Goal: Task Accomplishment & Management: Use online tool/utility

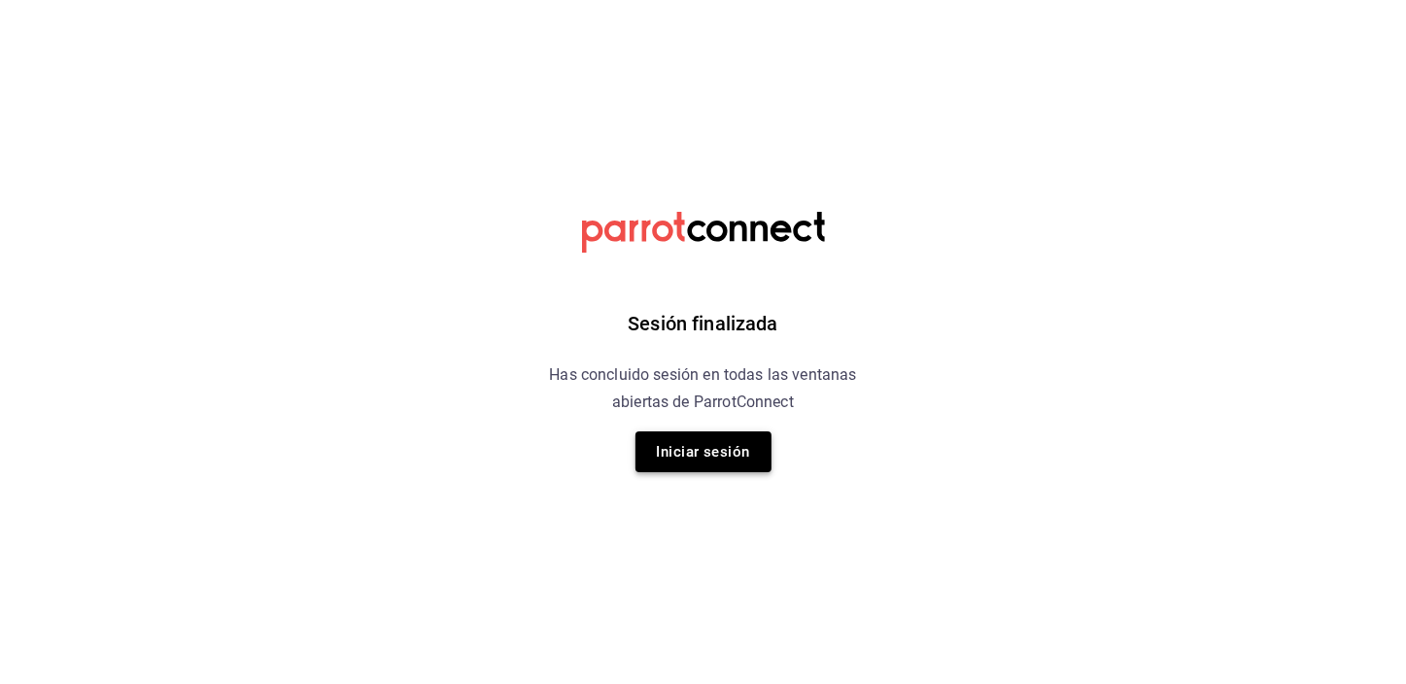
click at [713, 446] on button "Iniciar sesión" at bounding box center [704, 452] width 136 height 41
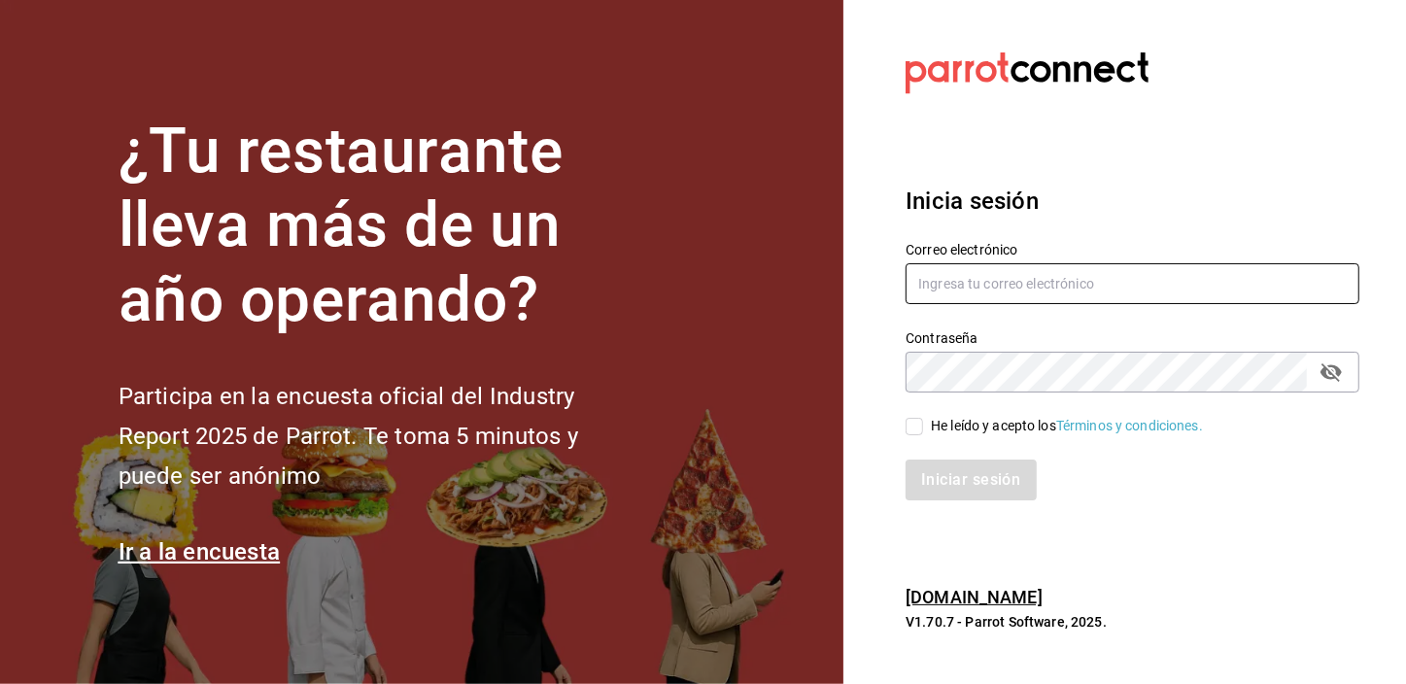
type input "[EMAIL_ADDRESS][DOMAIN_NAME]"
drag, startPoint x: 919, startPoint y: 426, endPoint x: 917, endPoint y: 438, distance: 12.8
click at [917, 426] on input "He leído y acepto los Términos y condiciones." at bounding box center [914, 426] width 17 height 17
checkbox input "true"
click at [923, 483] on button "Iniciar sesión" at bounding box center [972, 480] width 132 height 41
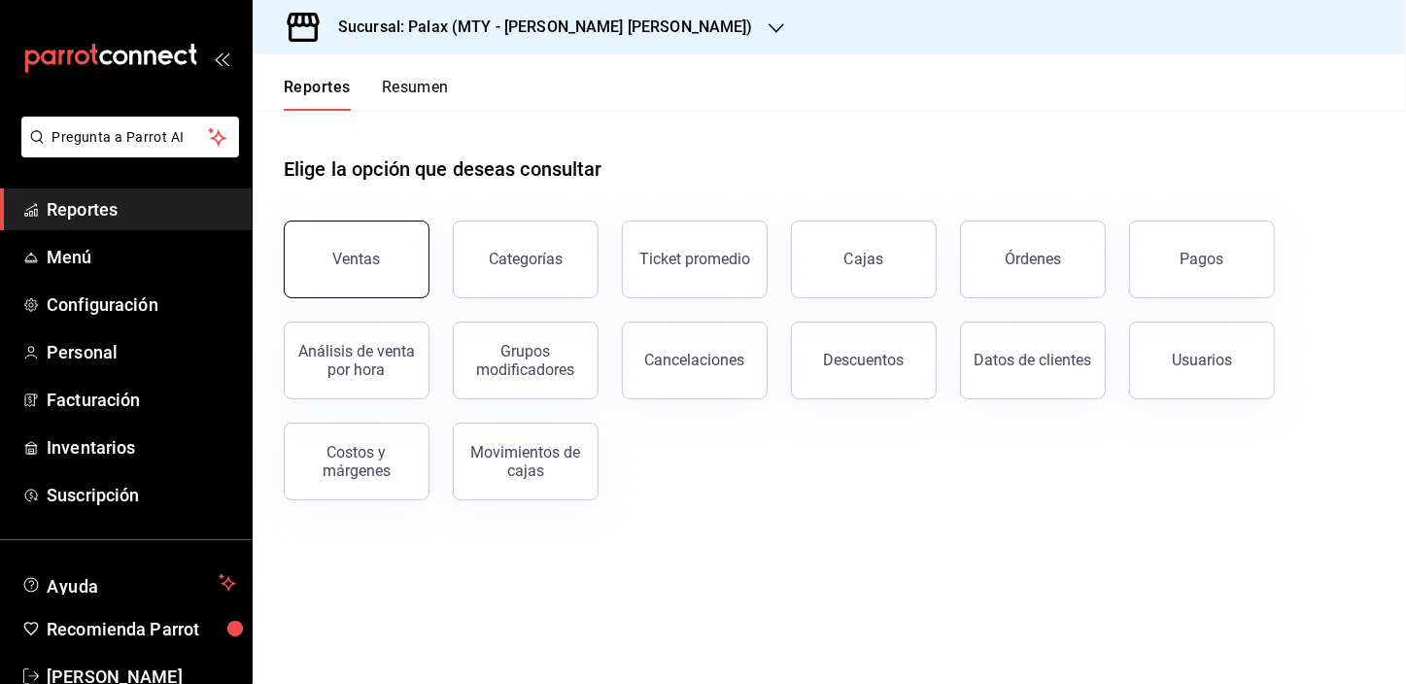
click at [370, 259] on div "Ventas" at bounding box center [357, 259] width 48 height 18
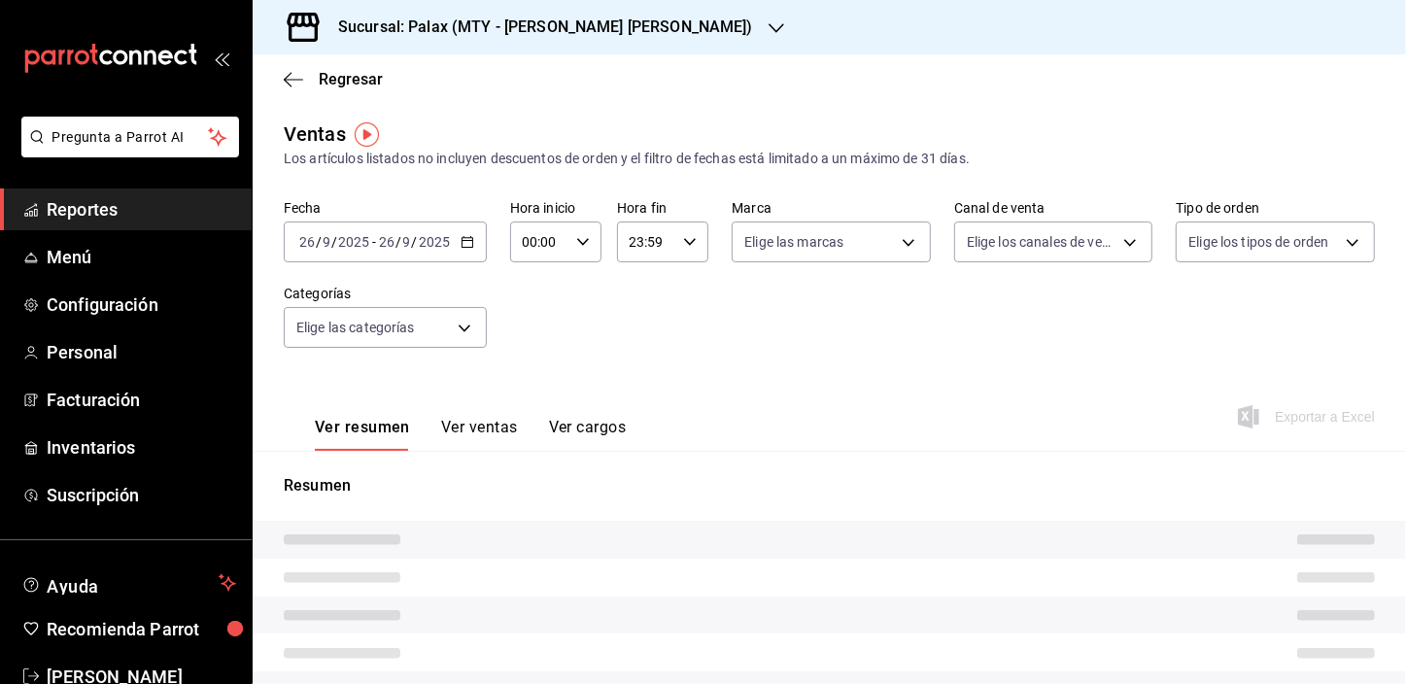
click at [769, 27] on icon "button" at bounding box center [777, 28] width 16 height 16
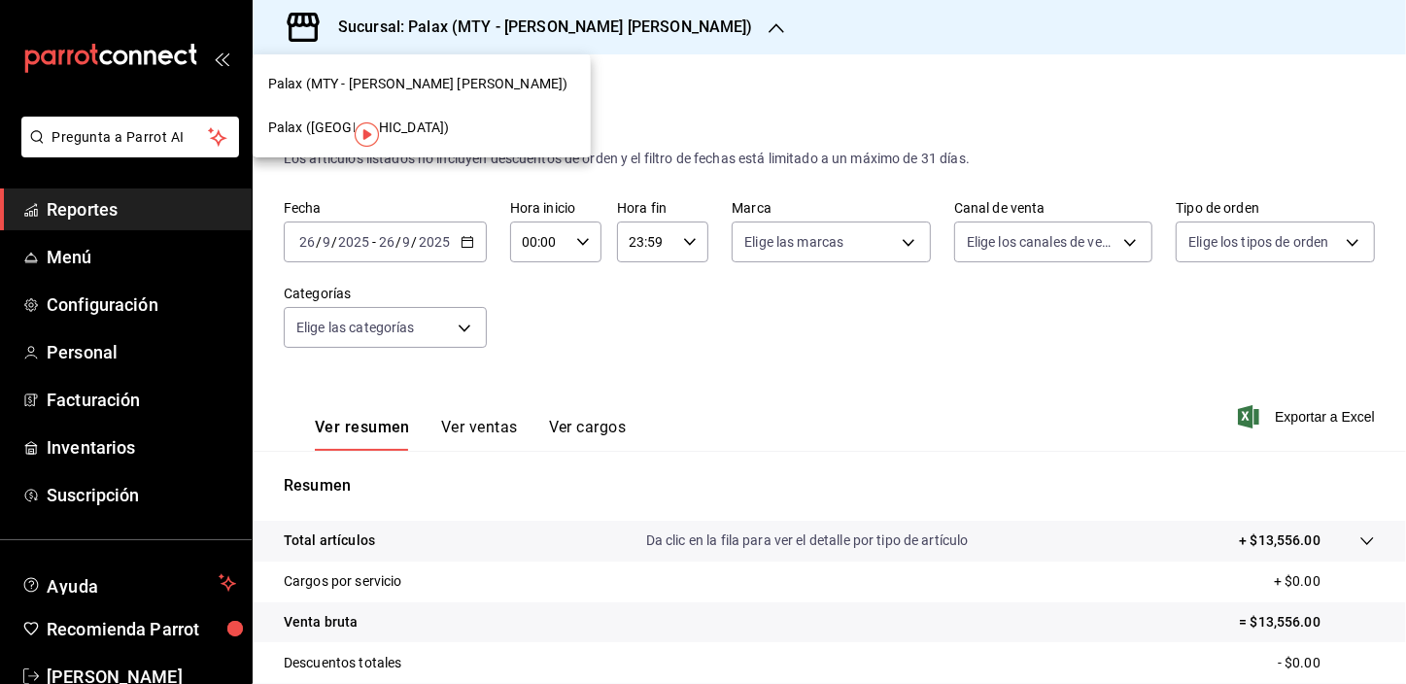
click at [340, 136] on span "Palax (Guadalupe)" at bounding box center [358, 128] width 181 height 20
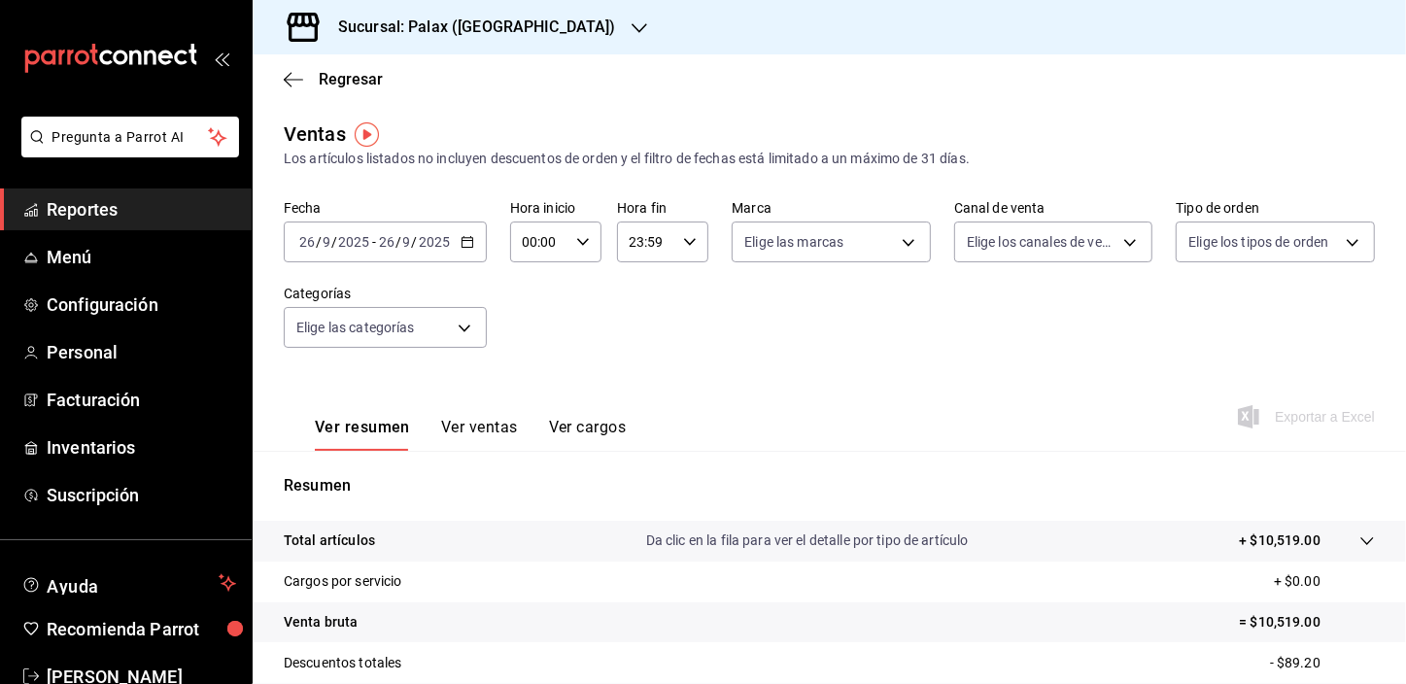
click at [466, 249] on div "2025-09-26 26 / 9 / 2025 - 2025-09-26 26 / 9 / 2025" at bounding box center [385, 242] width 203 height 41
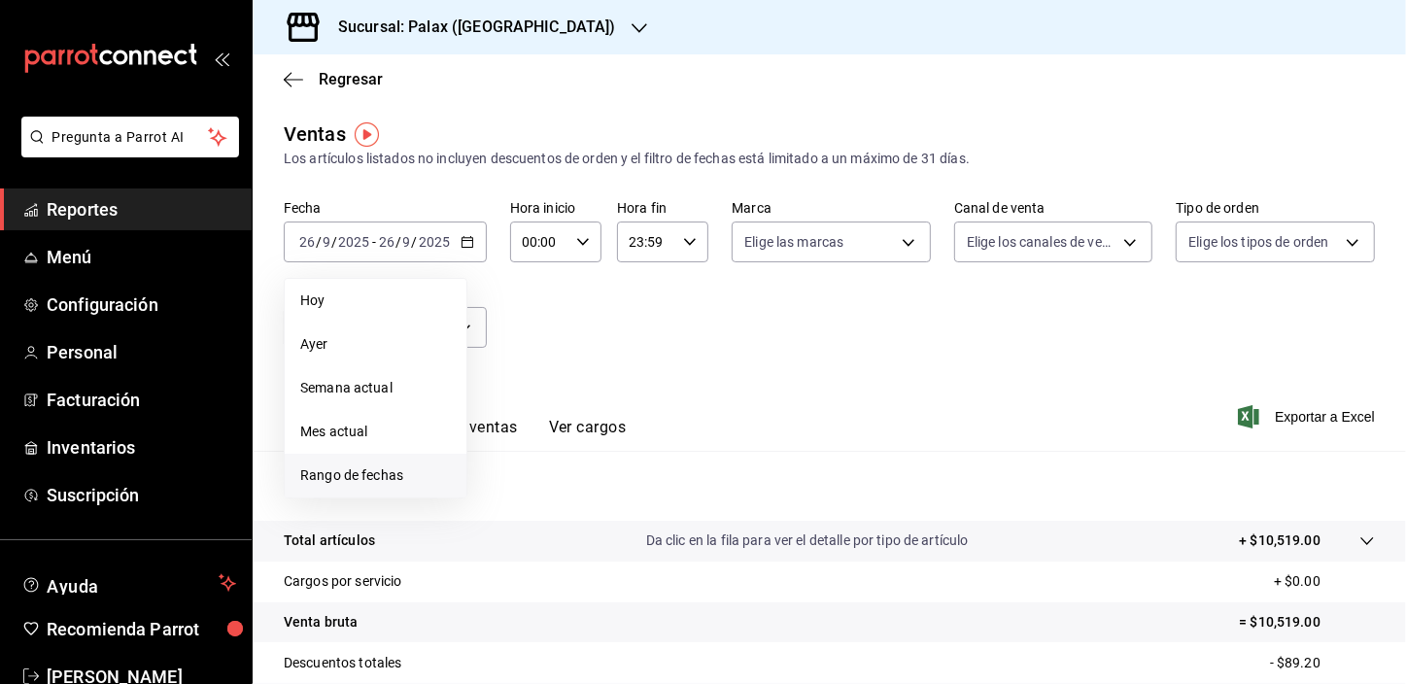
click at [416, 476] on span "Rango de fechas" at bounding box center [375, 476] width 151 height 20
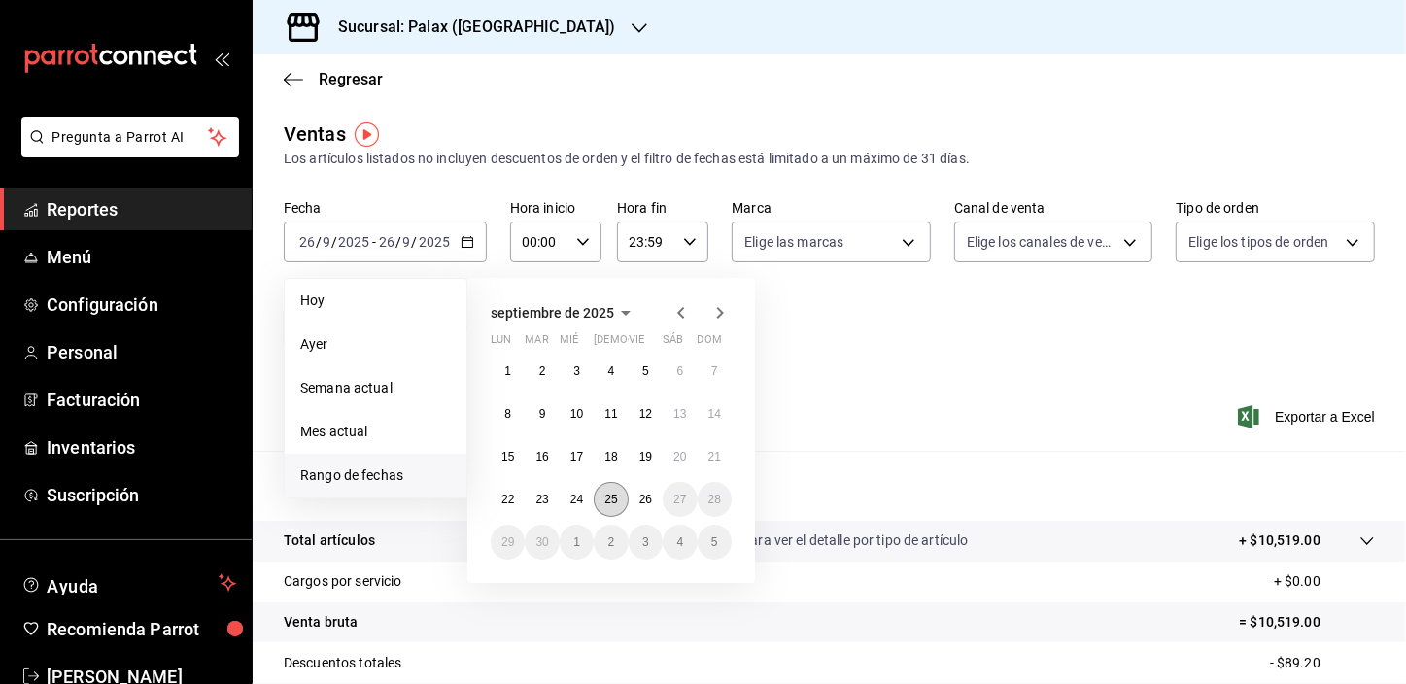
click at [614, 501] on abbr "25" at bounding box center [610, 500] width 13 height 14
click at [641, 501] on abbr "26" at bounding box center [645, 500] width 13 height 14
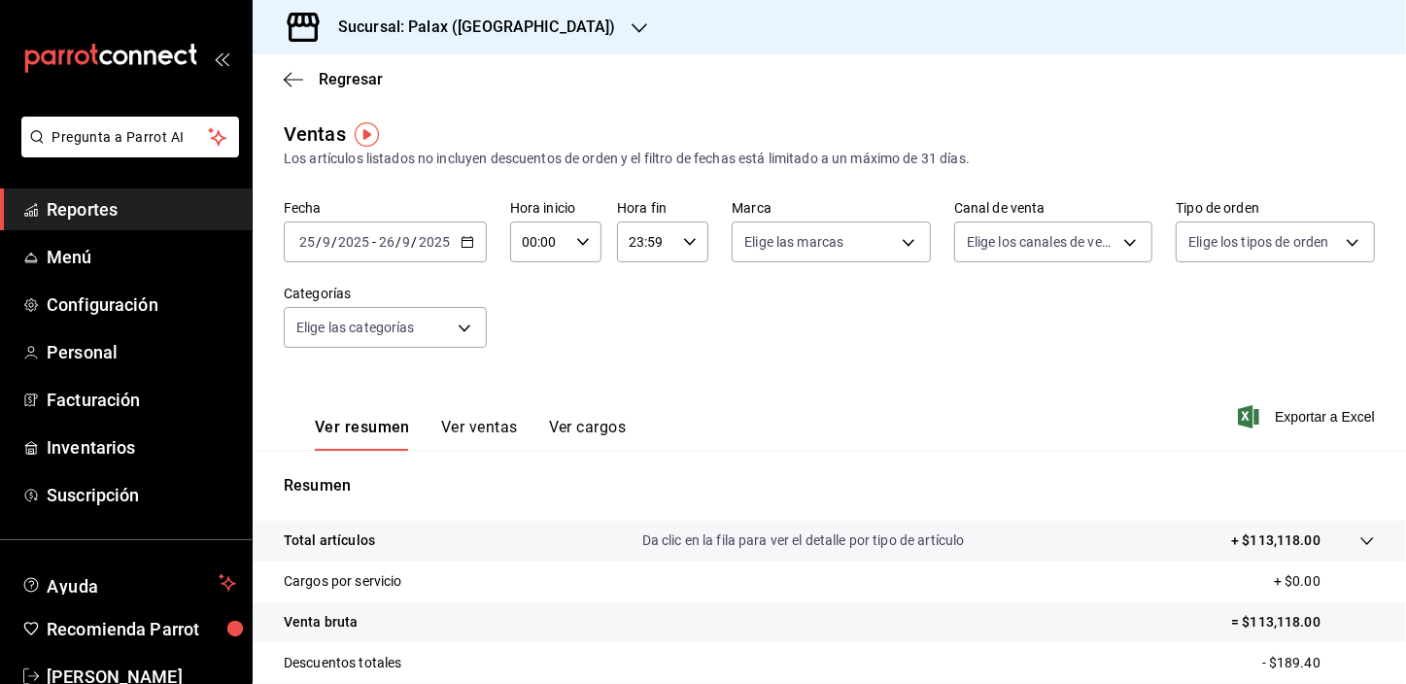
click at [576, 244] on icon "button" at bounding box center [583, 242] width 14 height 14
click at [528, 398] on span "23" at bounding box center [531, 401] width 15 height 16
type input "23:00"
click at [684, 243] on div at bounding box center [703, 342] width 1406 height 684
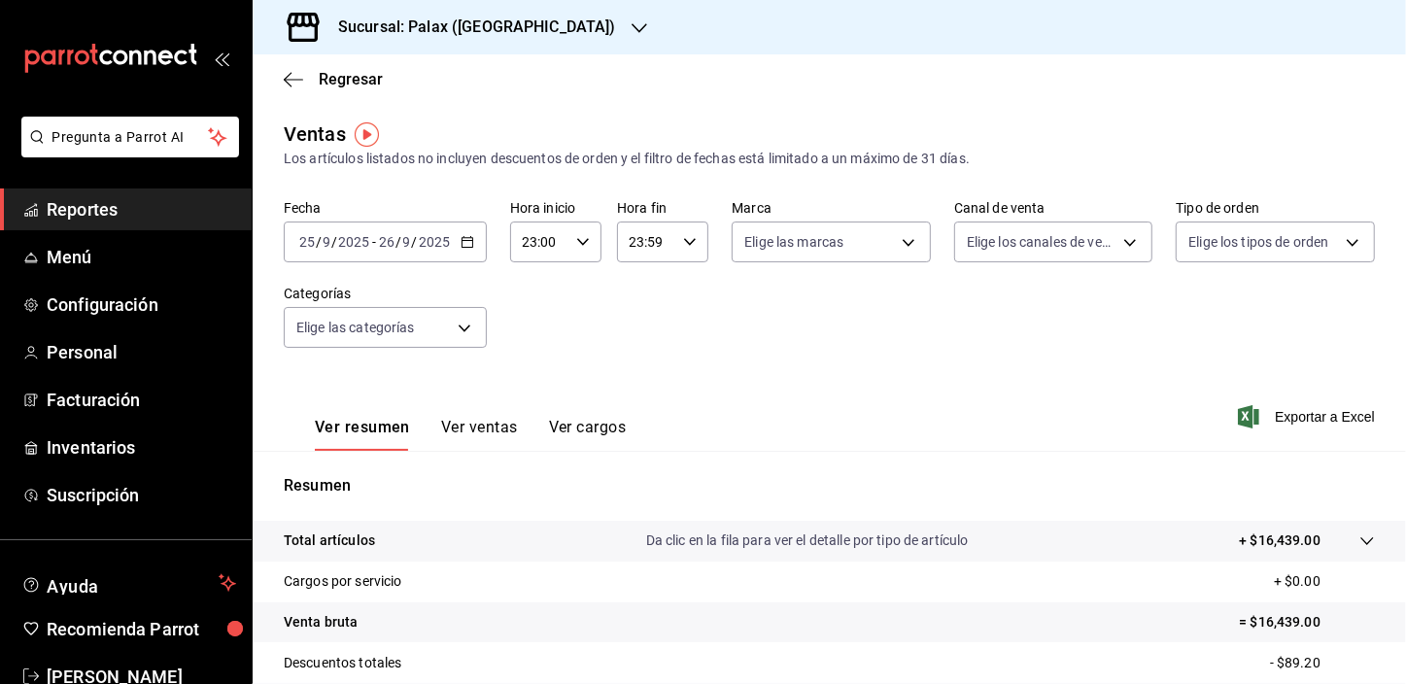
click at [684, 243] on \(Stroke\) "button" at bounding box center [690, 241] width 12 height 7
click at [636, 353] on span "07" at bounding box center [637, 354] width 15 height 16
type input "07:59"
click at [893, 239] on div at bounding box center [703, 342] width 1406 height 684
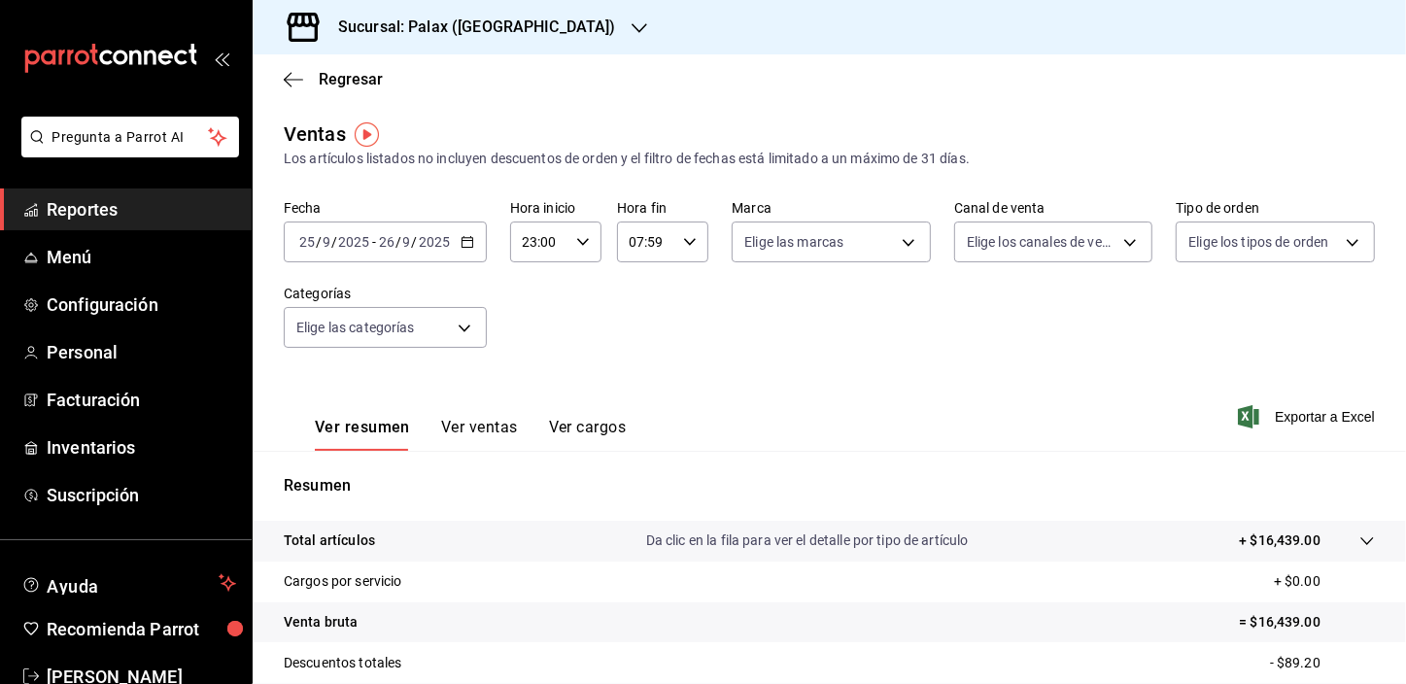
click at [895, 246] on body "Pregunta a Parrot AI Reportes Menú Configuración Personal Facturación Inventari…" at bounding box center [703, 342] width 1406 height 684
drag, startPoint x: 748, startPoint y: 321, endPoint x: 1118, endPoint y: 242, distance: 377.6
click at [747, 322] on input "checkbox" at bounding box center [749, 317] width 17 height 17
checkbox input "true"
type input "8510d572-c45f-4696-9a08-afbf2d111022"
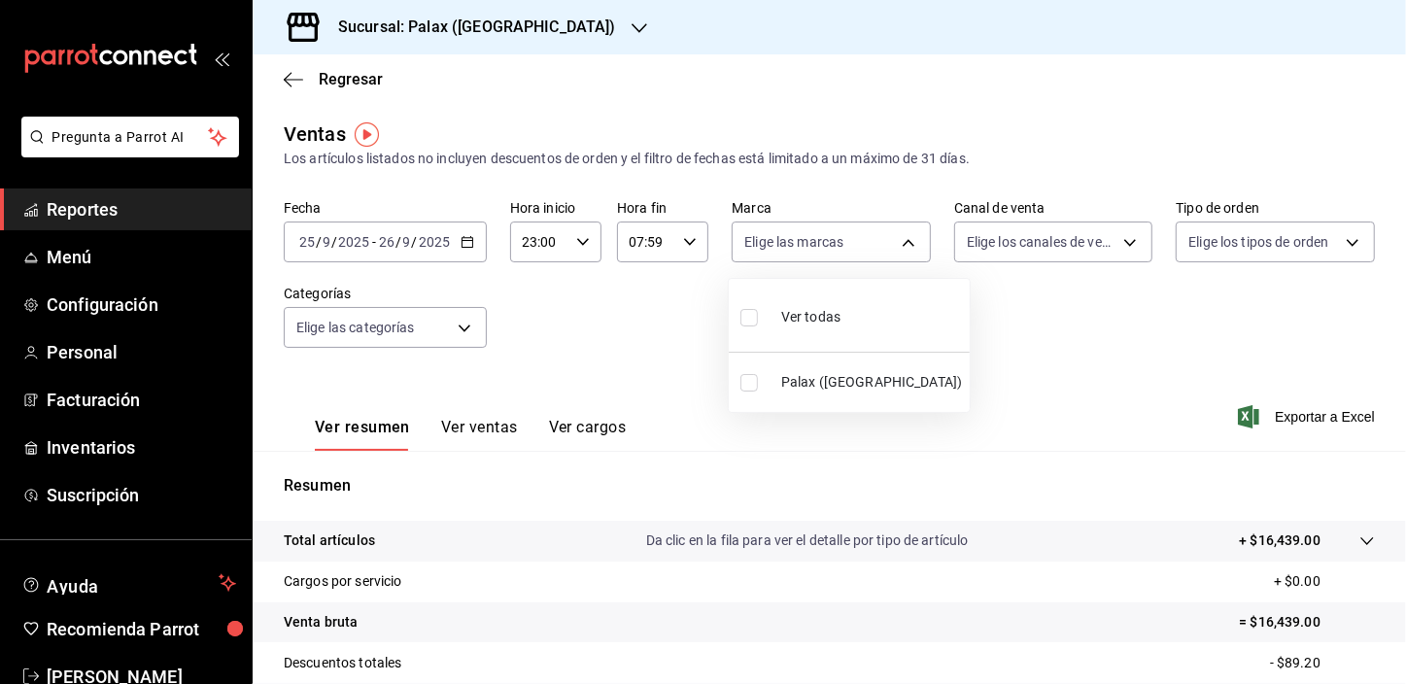
checkbox input "true"
click at [1118, 246] on div at bounding box center [703, 342] width 1406 height 684
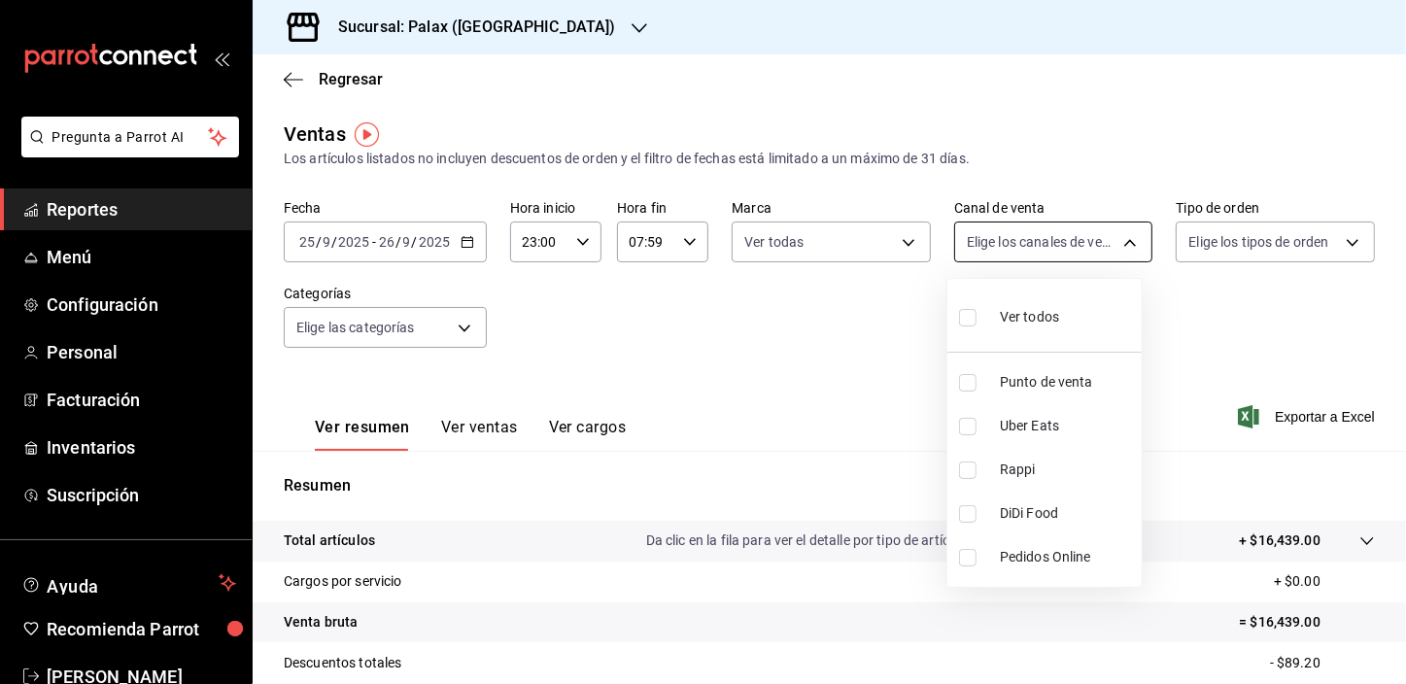
click at [1118, 243] on body "Pregunta a Parrot AI Reportes Menú Configuración Personal Facturación Inventari…" at bounding box center [703, 342] width 1406 height 684
drag, startPoint x: 965, startPoint y: 322, endPoint x: 1264, endPoint y: 255, distance: 306.7
click at [965, 321] on input "checkbox" at bounding box center [967, 317] width 17 height 17
checkbox input "true"
type input "PARROT,UBER_EATS,RAPPI,DIDI_FOOD,ONLINE"
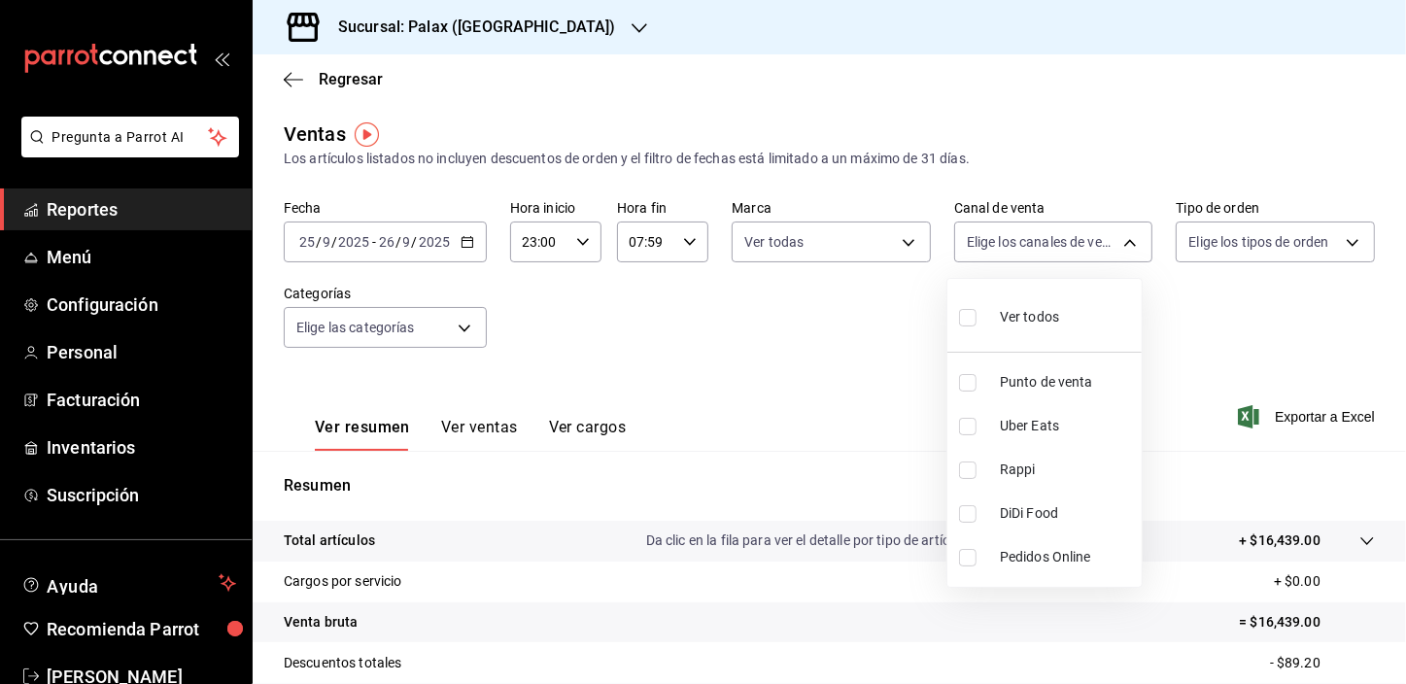
checkbox input "true"
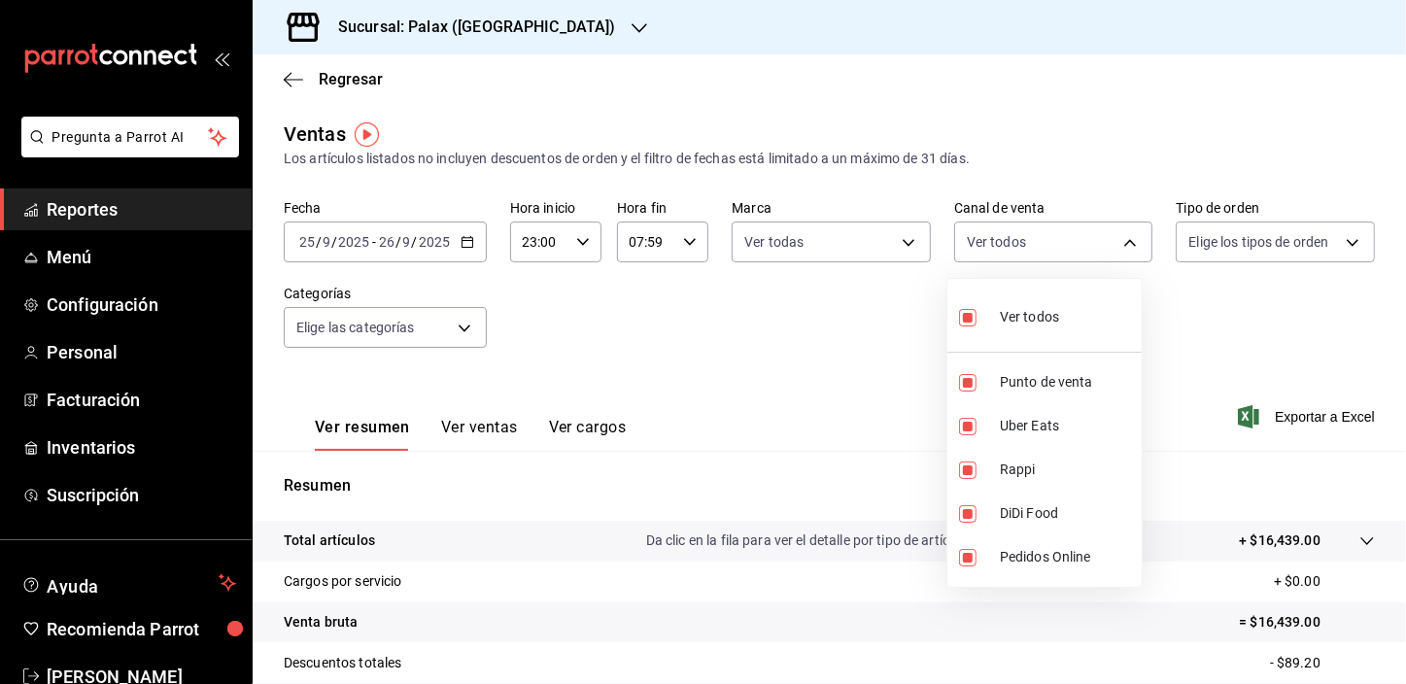
click at [1339, 242] on div at bounding box center [703, 342] width 1406 height 684
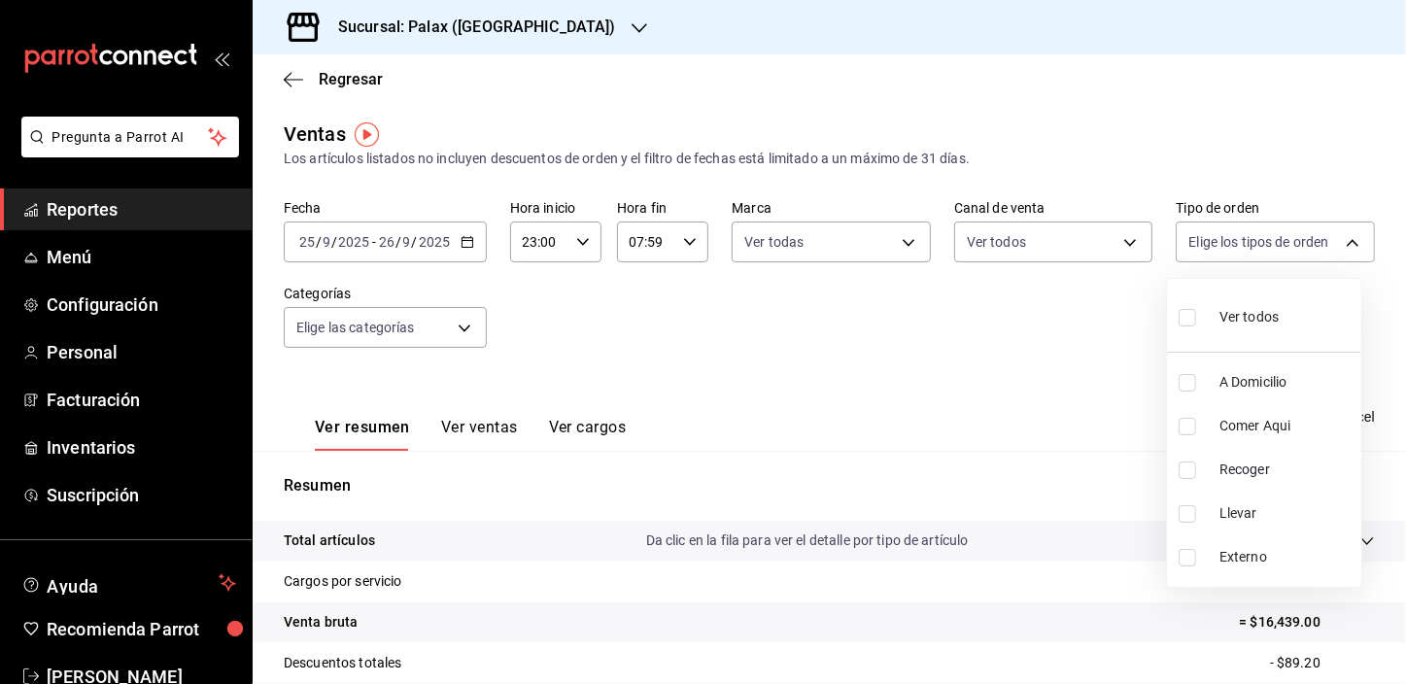
click at [1339, 242] on body "Pregunta a Parrot AI Reportes Menú Configuración Personal Facturación Inventari…" at bounding box center [703, 342] width 1406 height 684
drag, startPoint x: 1189, startPoint y: 318, endPoint x: 961, endPoint y: 339, distance: 228.4
click at [1188, 318] on input "checkbox" at bounding box center [1187, 317] width 17 height 17
checkbox input "true"
type input "6d325fbd-53e7-4f6b-8d89-6356796c0e8d,b8c2ff7f-0c1f-4fef-80cf-bc155c6bbc3b,a732b…"
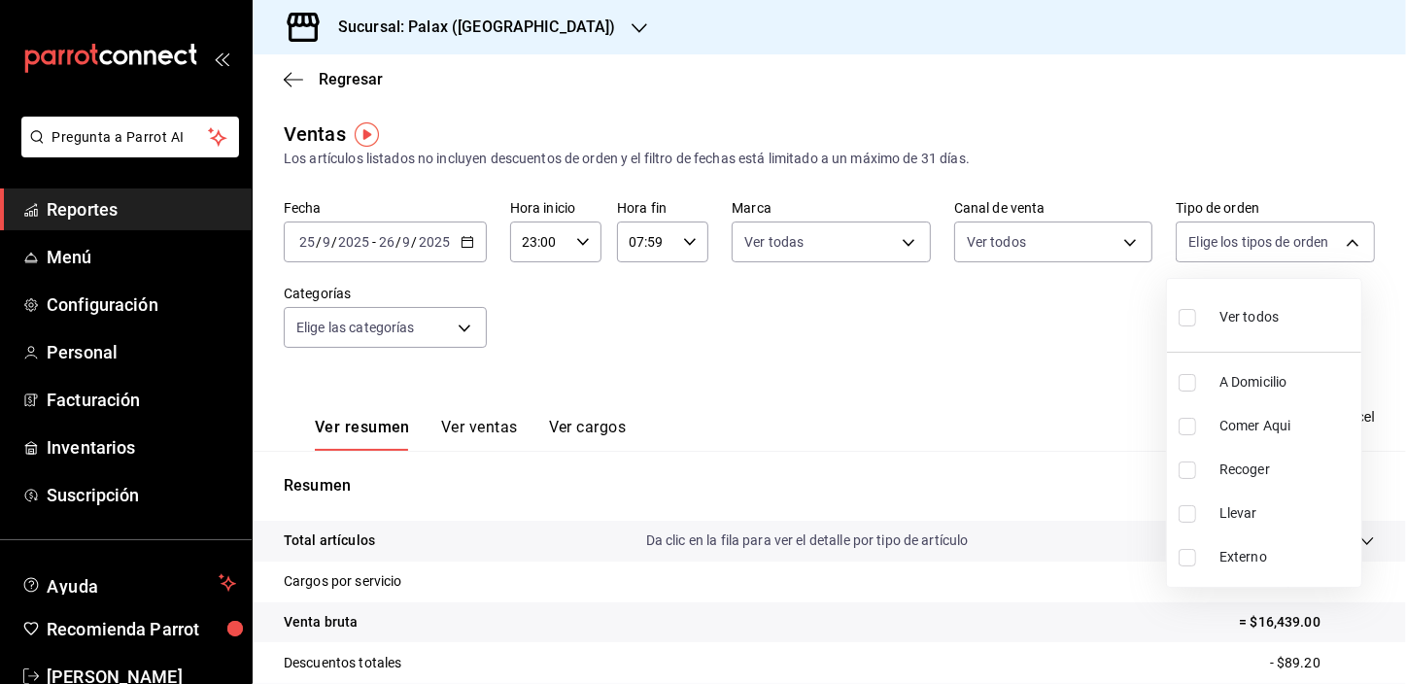
checkbox input "true"
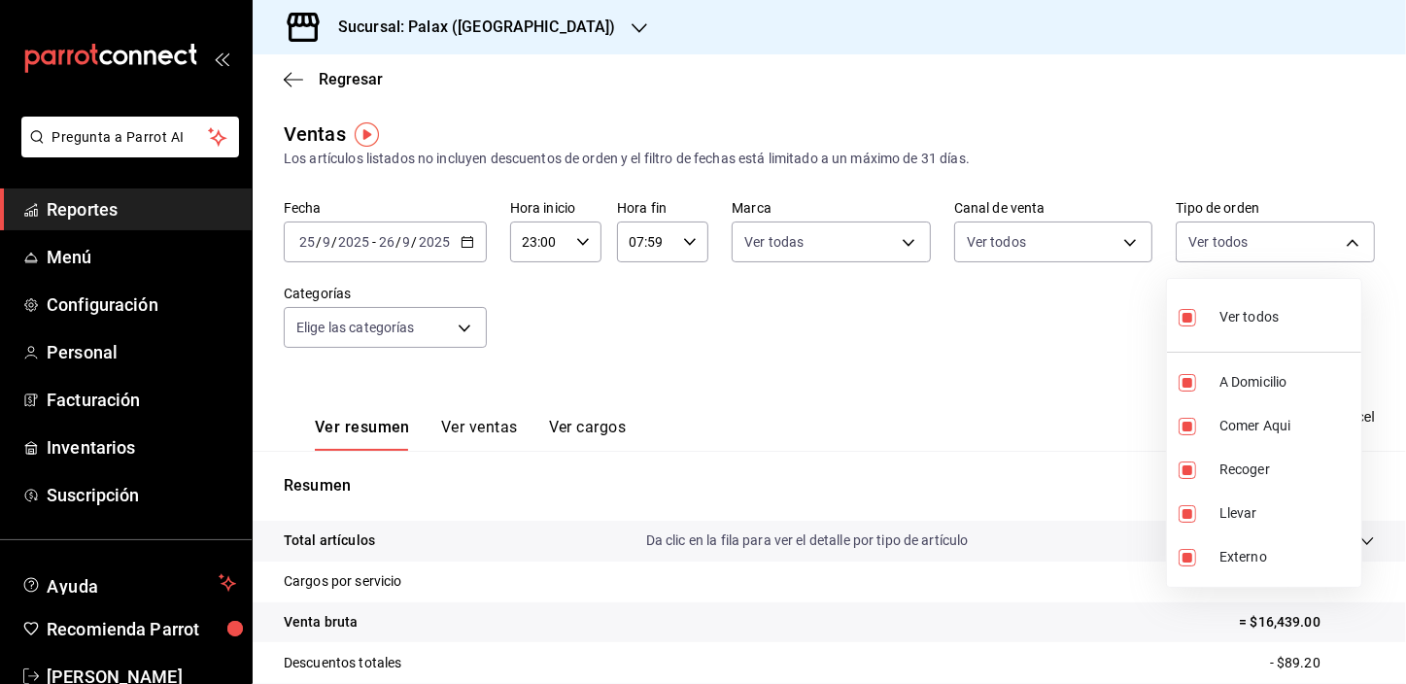
drag, startPoint x: 457, startPoint y: 333, endPoint x: 478, endPoint y: 356, distance: 30.9
click at [460, 334] on div at bounding box center [703, 342] width 1406 height 684
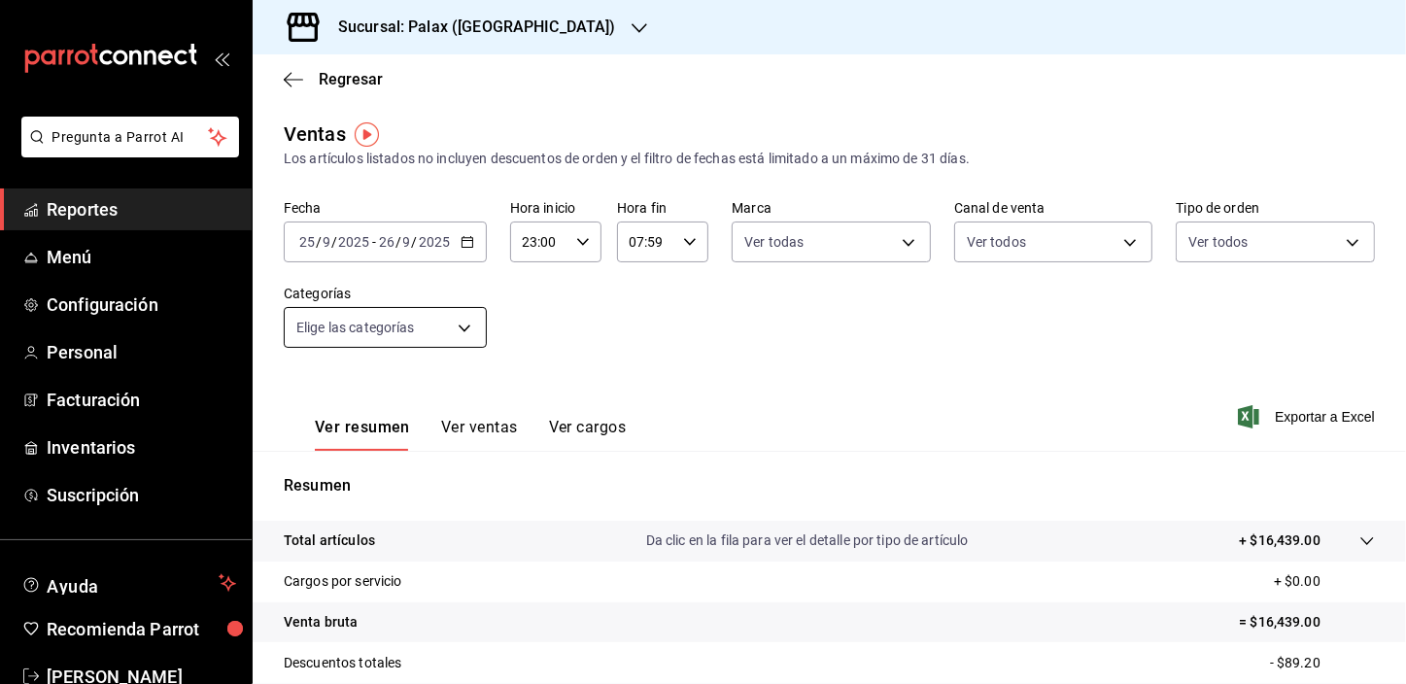
click at [460, 329] on body "Pregunta a Parrot AI Reportes Menú Configuración Personal Facturación Inventari…" at bounding box center [703, 342] width 1406 height 684
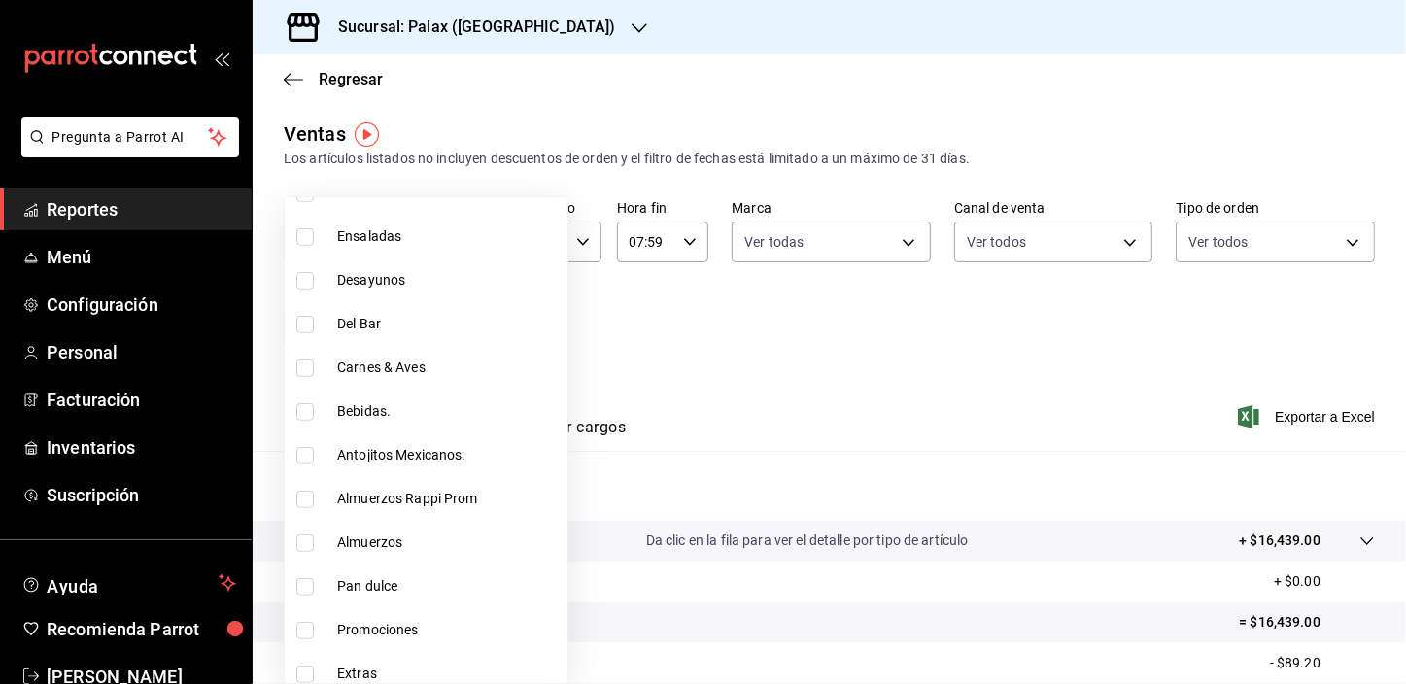
scroll to position [795, 0]
click at [300, 490] on input "checkbox" at bounding box center [304, 498] width 17 height 17
checkbox input "true"
type input "a0032ace-f936-4bce-ae72-52a9a3fd0e48"
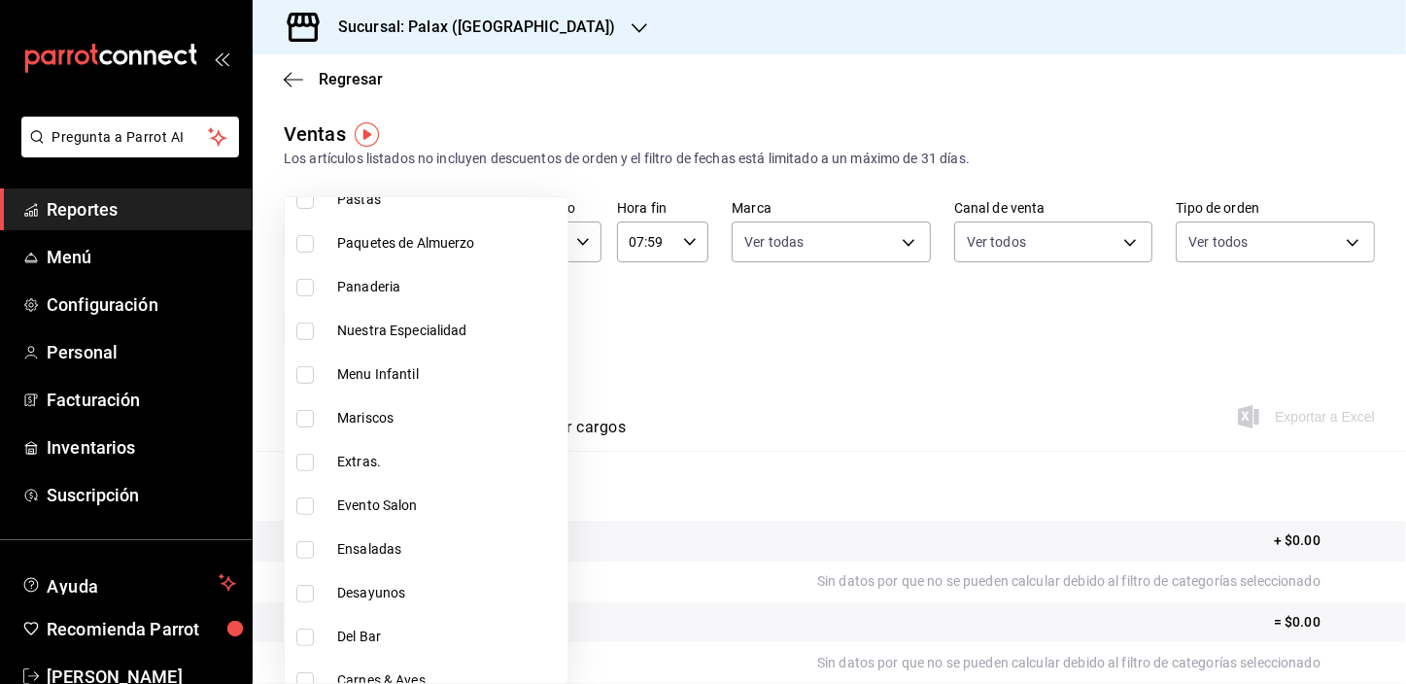
scroll to position [360, 0]
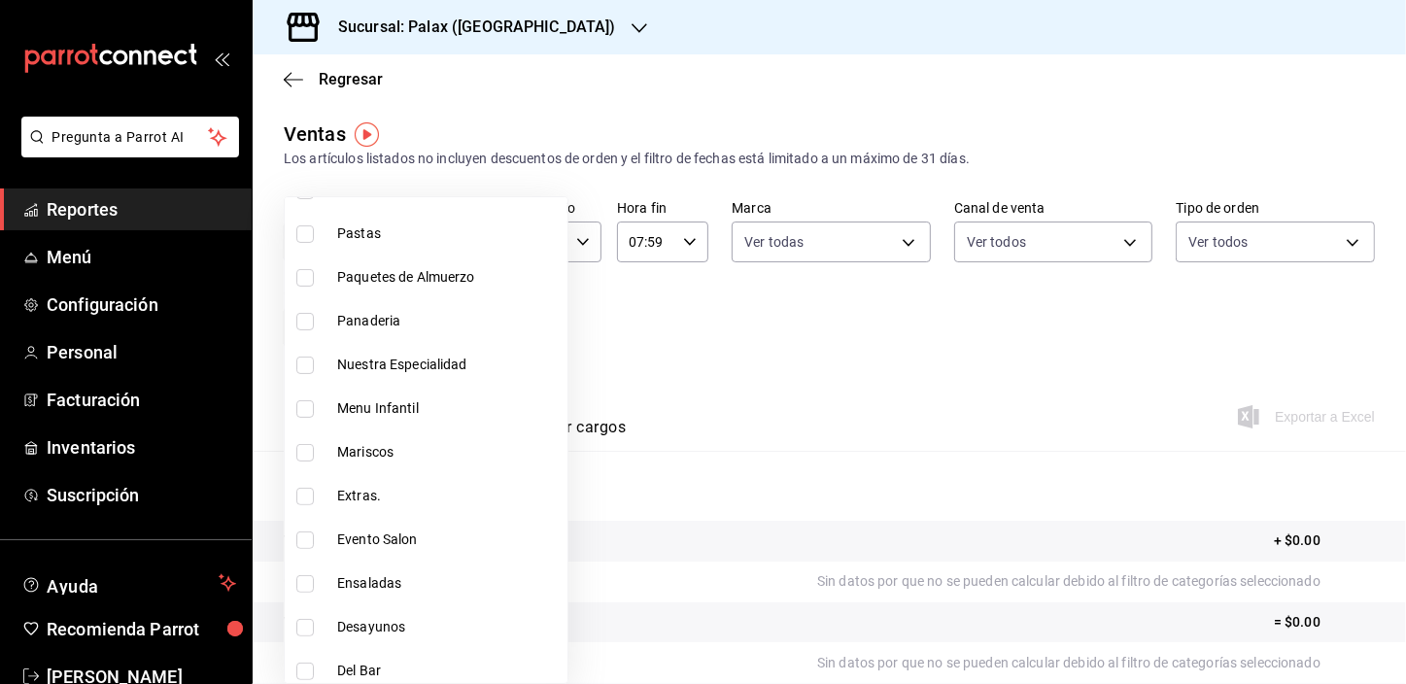
click at [308, 321] on input "checkbox" at bounding box center [304, 321] width 17 height 17
checkbox input "true"
type input "a0032ace-f936-4bce-ae72-52a9a3fd0e48,90d14028-a2c9-4fb8-b762-41d9ea373592"
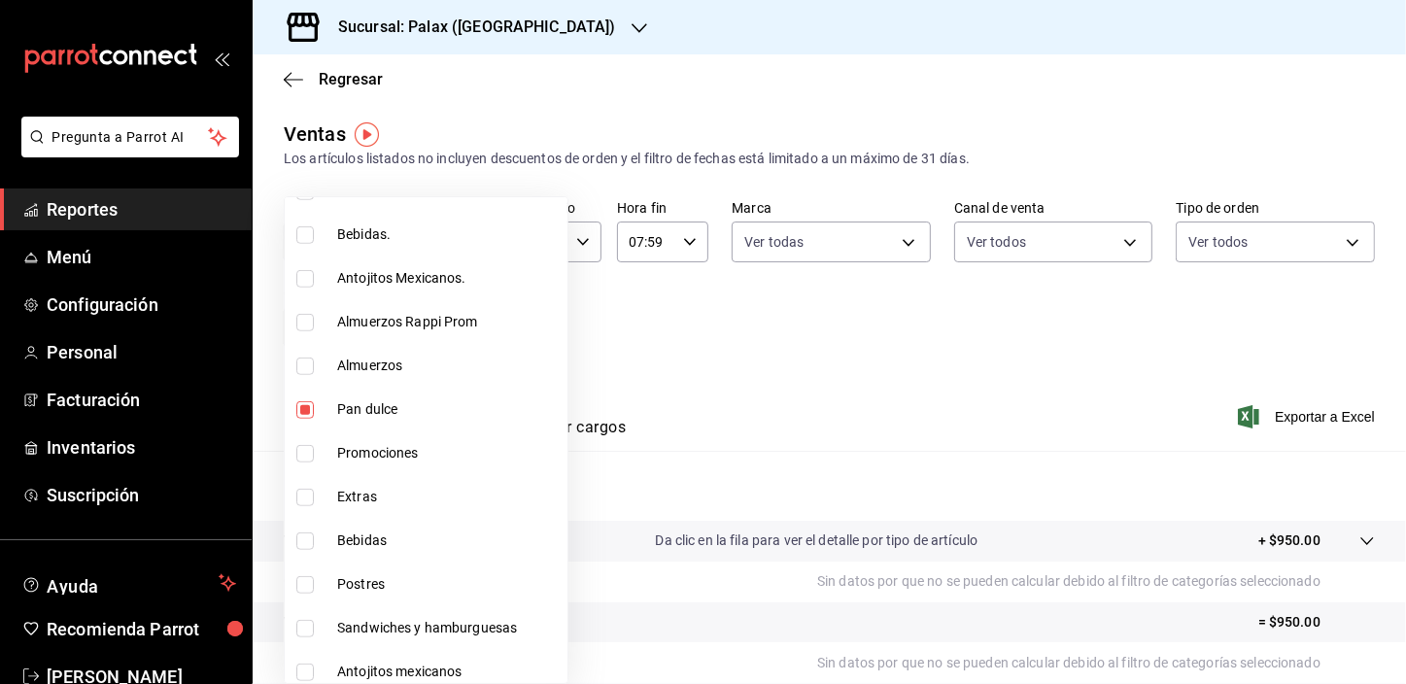
scroll to position [972, 0]
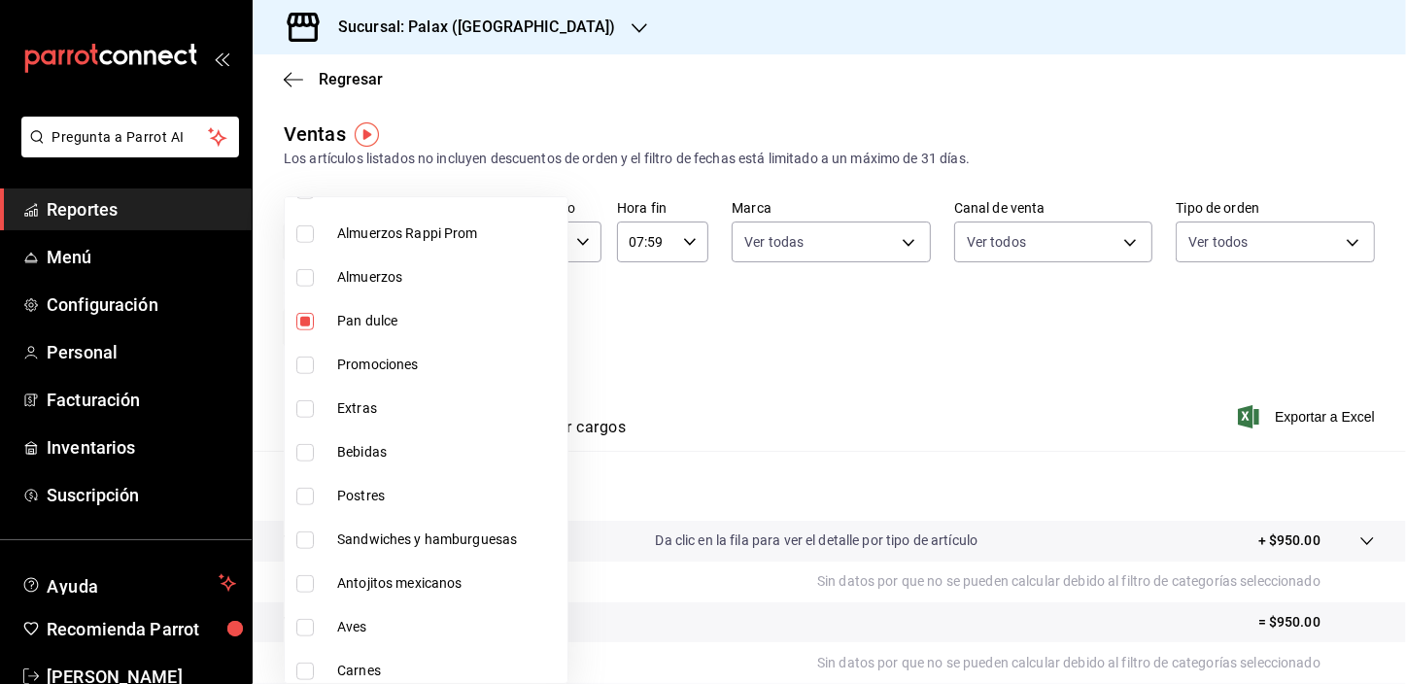
click at [307, 494] on input "checkbox" at bounding box center [304, 496] width 17 height 17
checkbox input "true"
type input "a0032ace-f936-4bce-ae72-52a9a3fd0e48,90d14028-a2c9-4fb8-b762-41d9ea373592,4f2f0…"
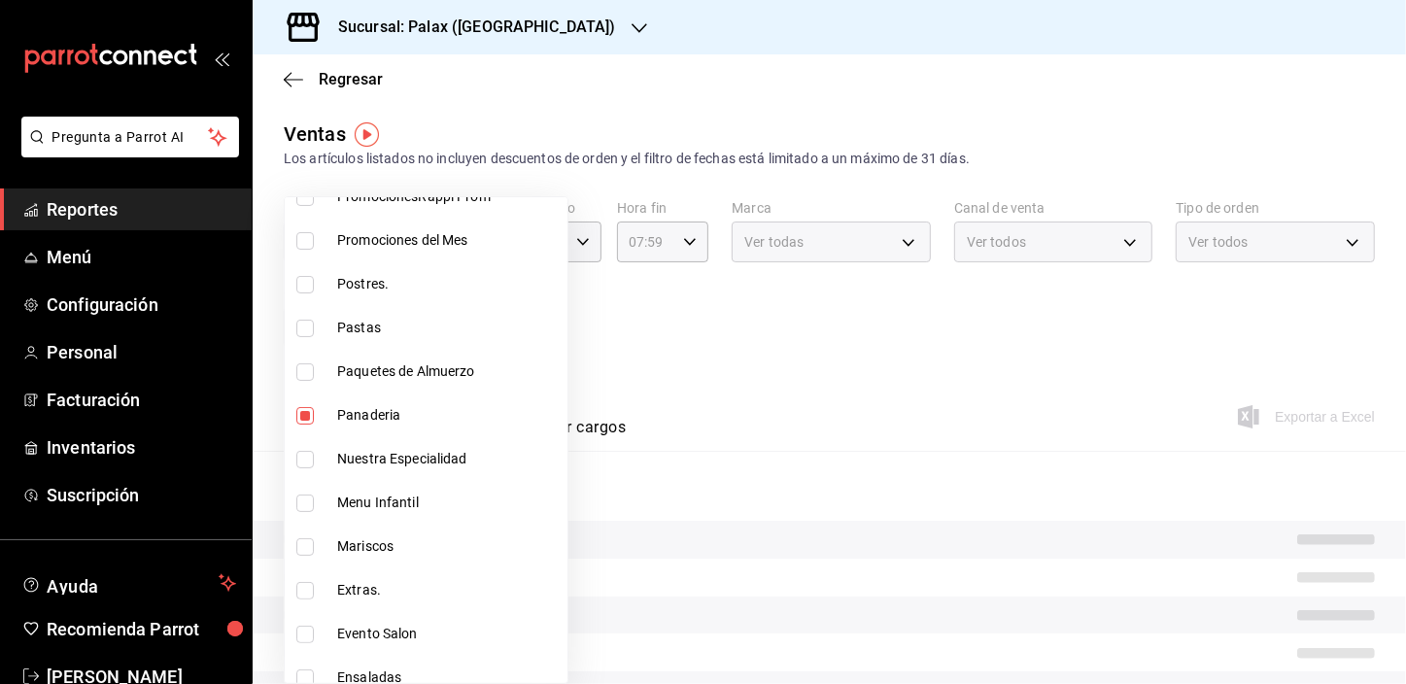
scroll to position [264, 0]
click at [296, 288] on input "checkbox" at bounding box center [304, 285] width 17 height 17
checkbox input "true"
type input "a0032ace-f936-4bce-ae72-52a9a3fd0e48,90d14028-a2c9-4fb8-b762-41d9ea373592,4f2f0…"
click at [735, 335] on div at bounding box center [703, 342] width 1406 height 684
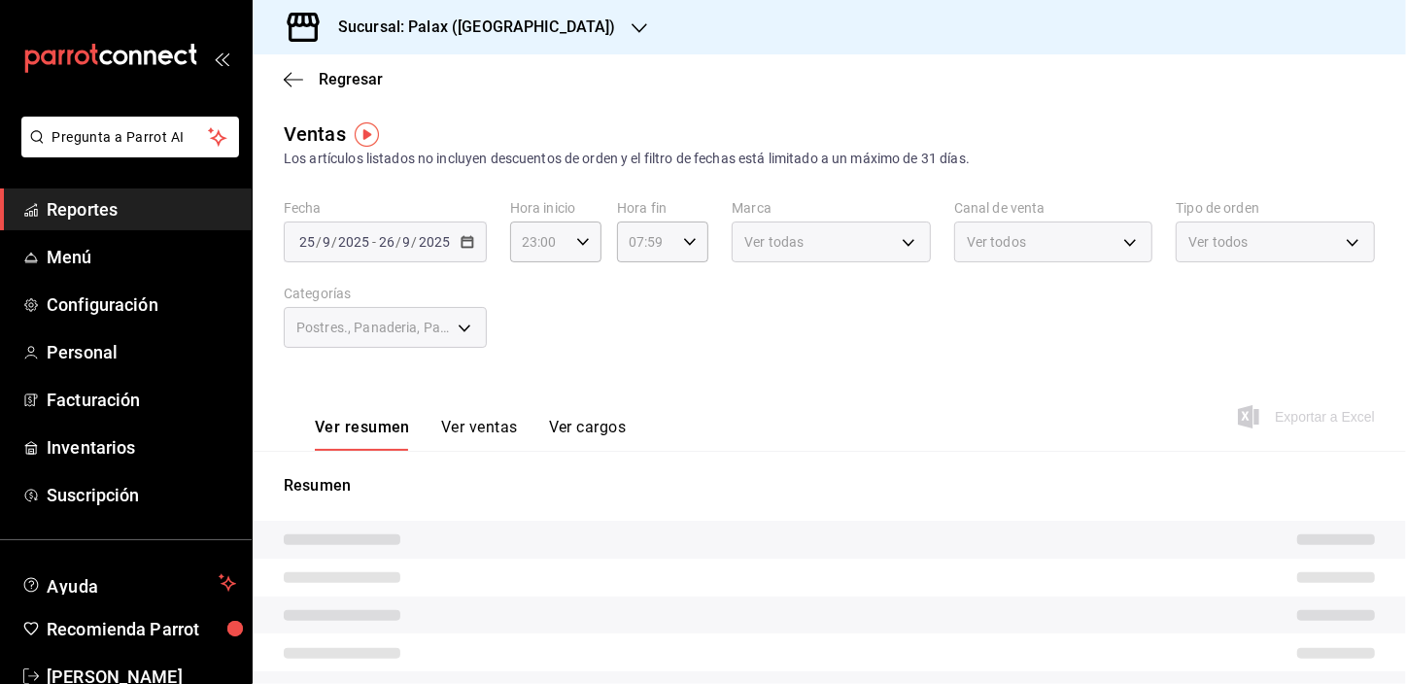
click at [495, 423] on button "Ver ventas" at bounding box center [479, 434] width 77 height 33
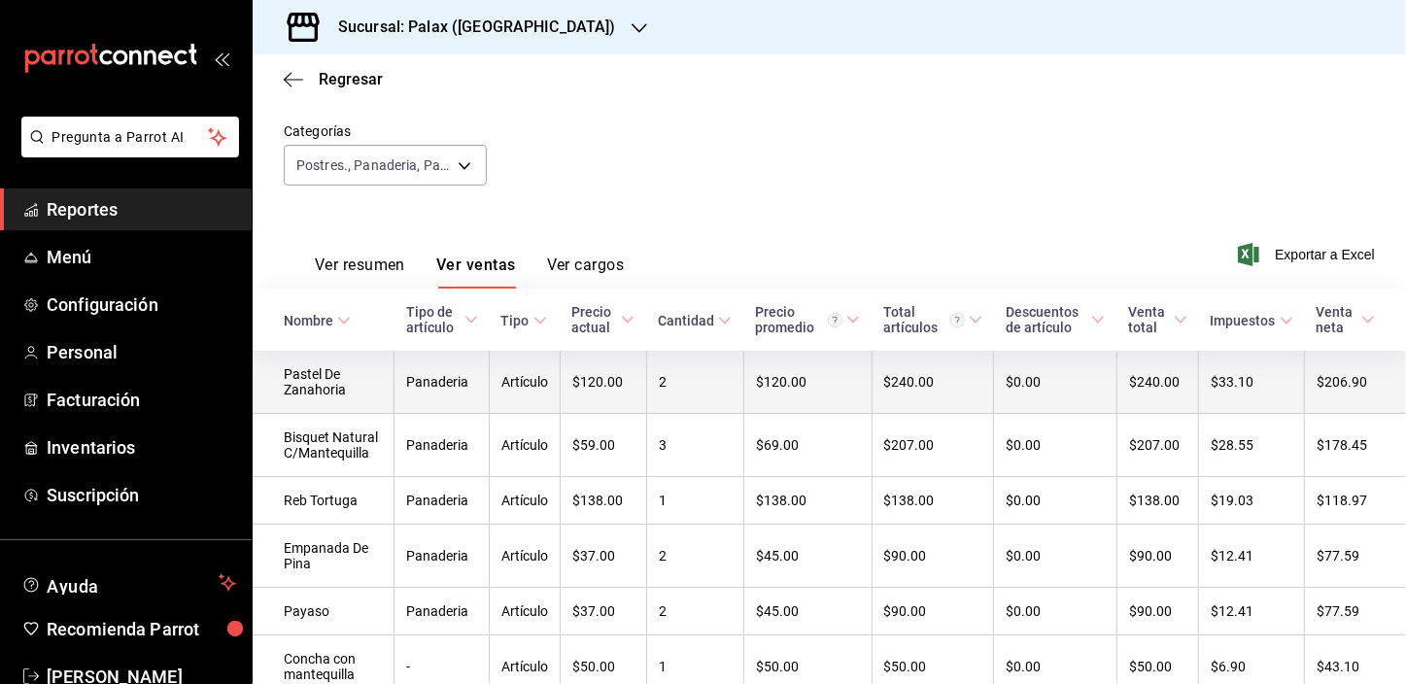
scroll to position [123, 0]
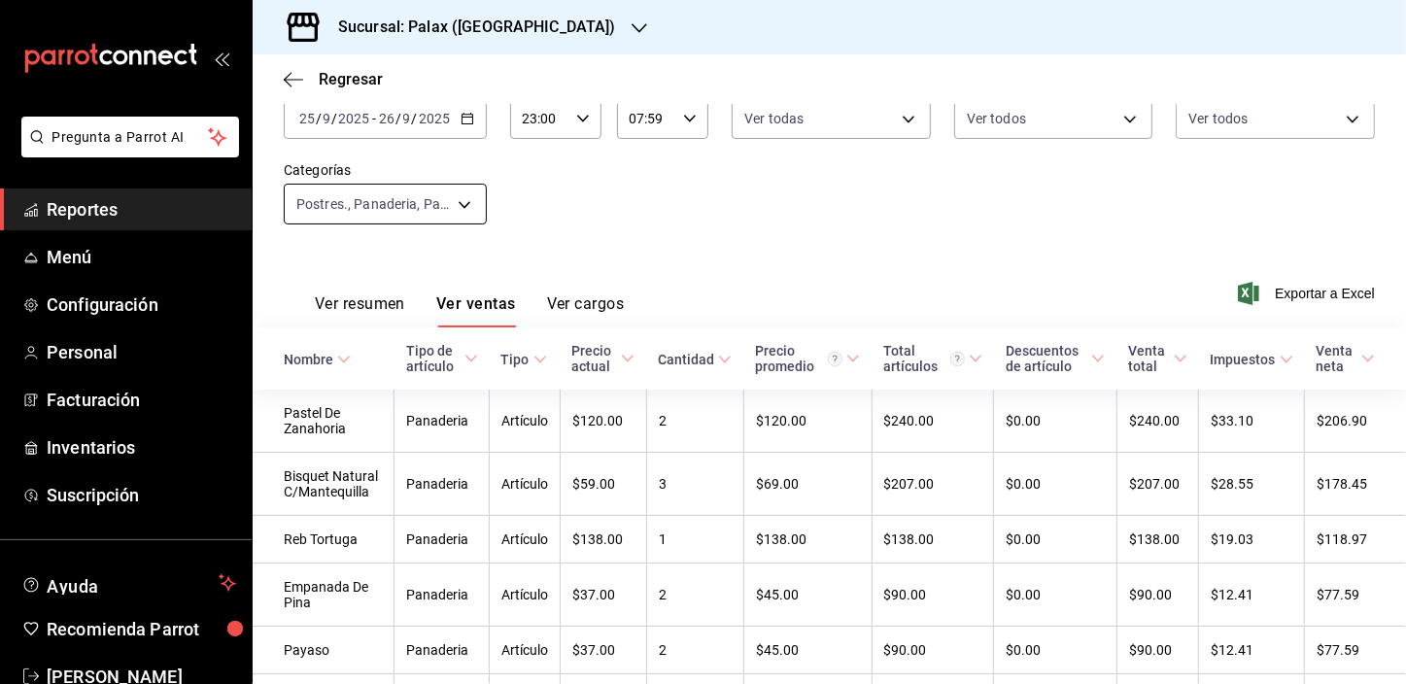
click at [466, 204] on body "Pregunta a Parrot AI Reportes Menú Configuración Personal Facturación Inventari…" at bounding box center [703, 342] width 1406 height 684
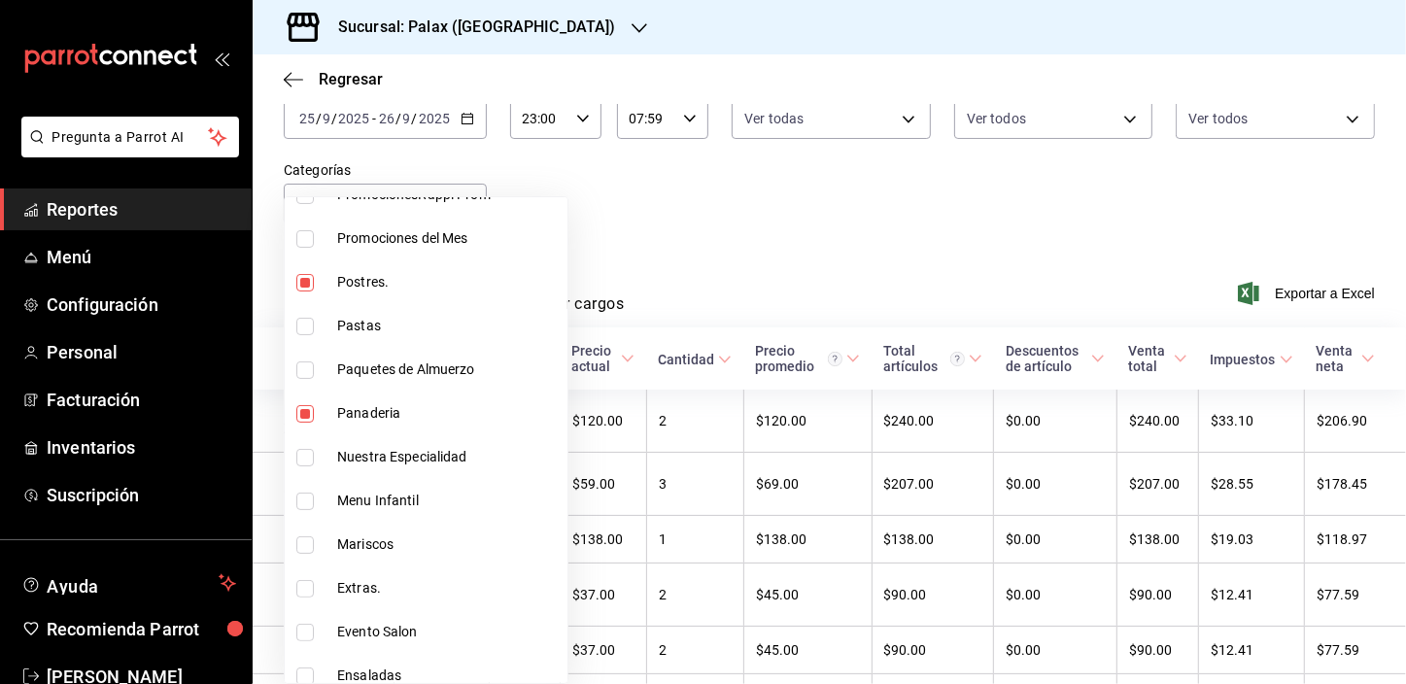
scroll to position [353, 0]
drag, startPoint x: 309, startPoint y: 322, endPoint x: 304, endPoint y: 200, distance: 121.6
click at [309, 321] on input "checkbox" at bounding box center [304, 328] width 17 height 17
checkbox input "false"
type input "a0032ace-f936-4bce-ae72-52a9a3fd0e48,4f2f0c23-db3d-4db8-ae30-dd709ccfaad2,5f074…"
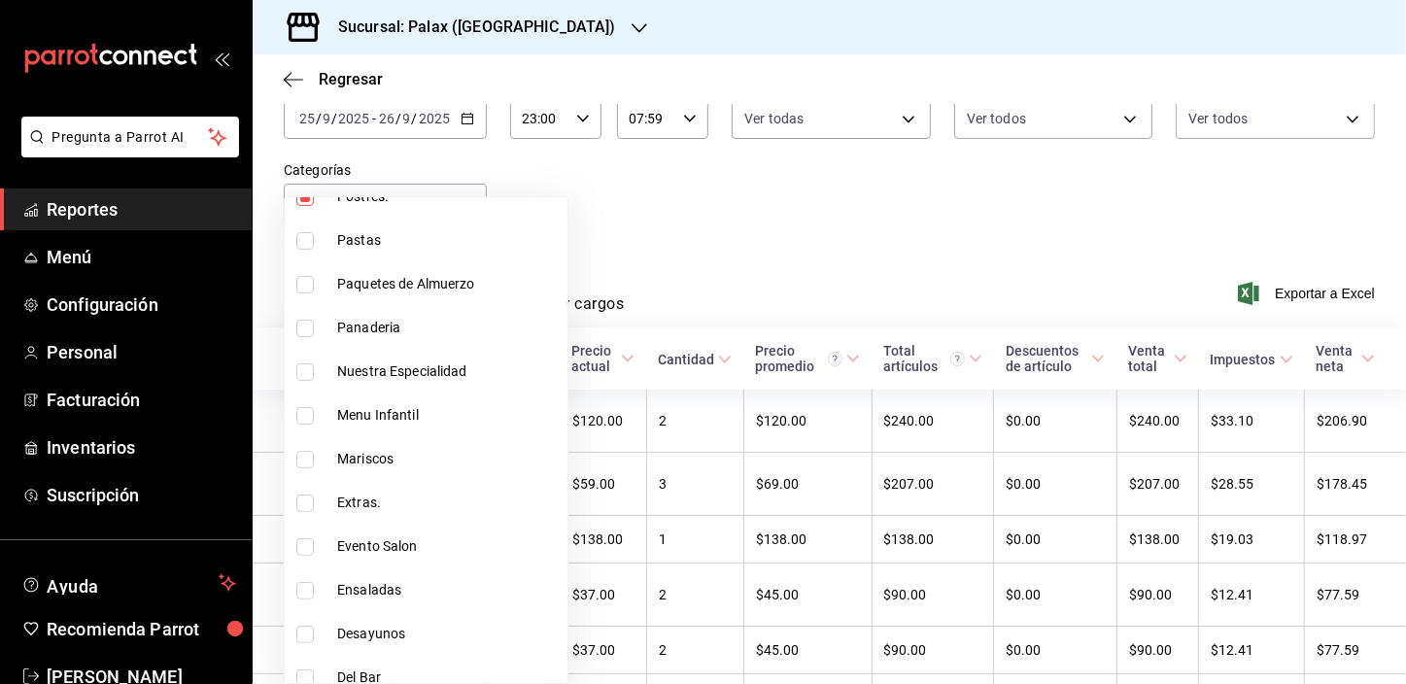
drag, startPoint x: 304, startPoint y: 200, endPoint x: 333, endPoint y: 306, distance: 109.9
click at [304, 199] on input "checkbox" at bounding box center [304, 197] width 17 height 17
checkbox input "false"
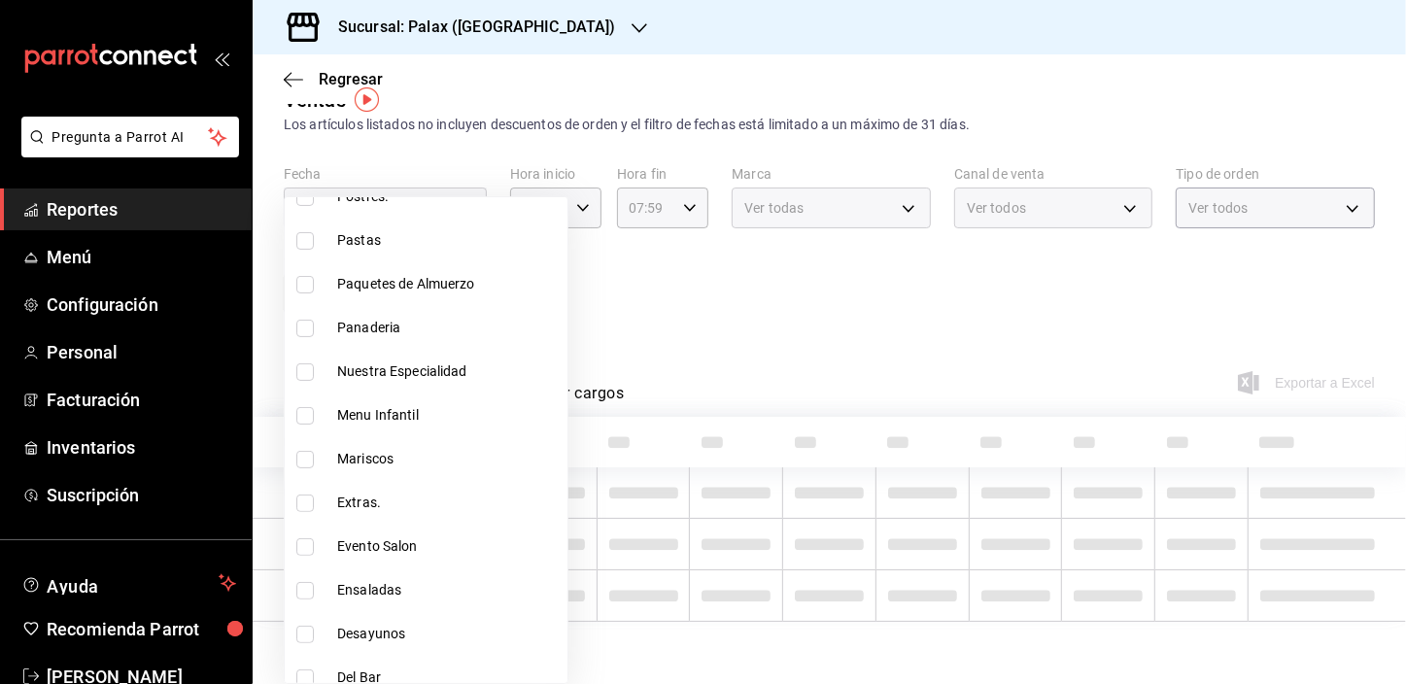
type input "a0032ace-f936-4bce-ae72-52a9a3fd0e48,4f2f0c23-db3d-4db8-ae30-dd709ccfaad2"
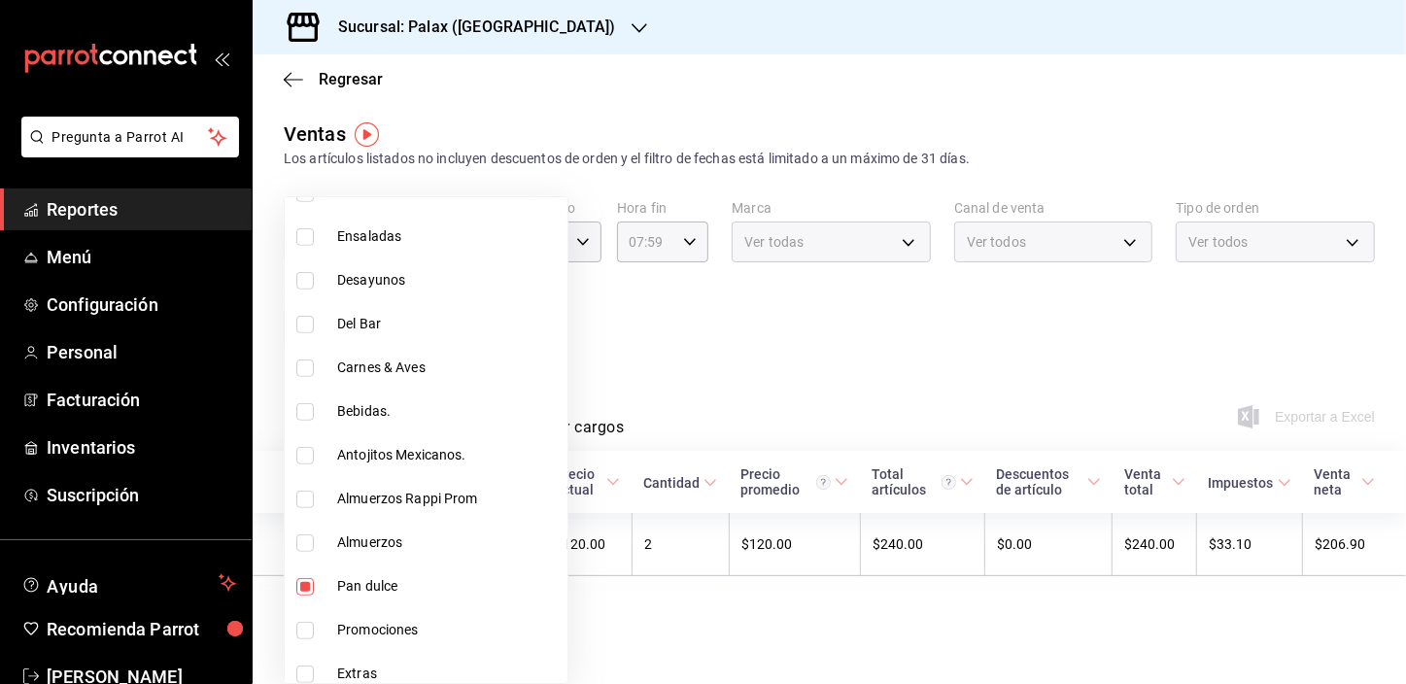
drag, startPoint x: 305, startPoint y: 457, endPoint x: 293, endPoint y: 612, distance: 156.0
click at [304, 456] on input "checkbox" at bounding box center [304, 455] width 17 height 17
checkbox input "true"
type input "a0032ace-f936-4bce-ae72-52a9a3fd0e48,4f2f0c23-db3d-4db8-ae30-dd709ccfaad2,835ba…"
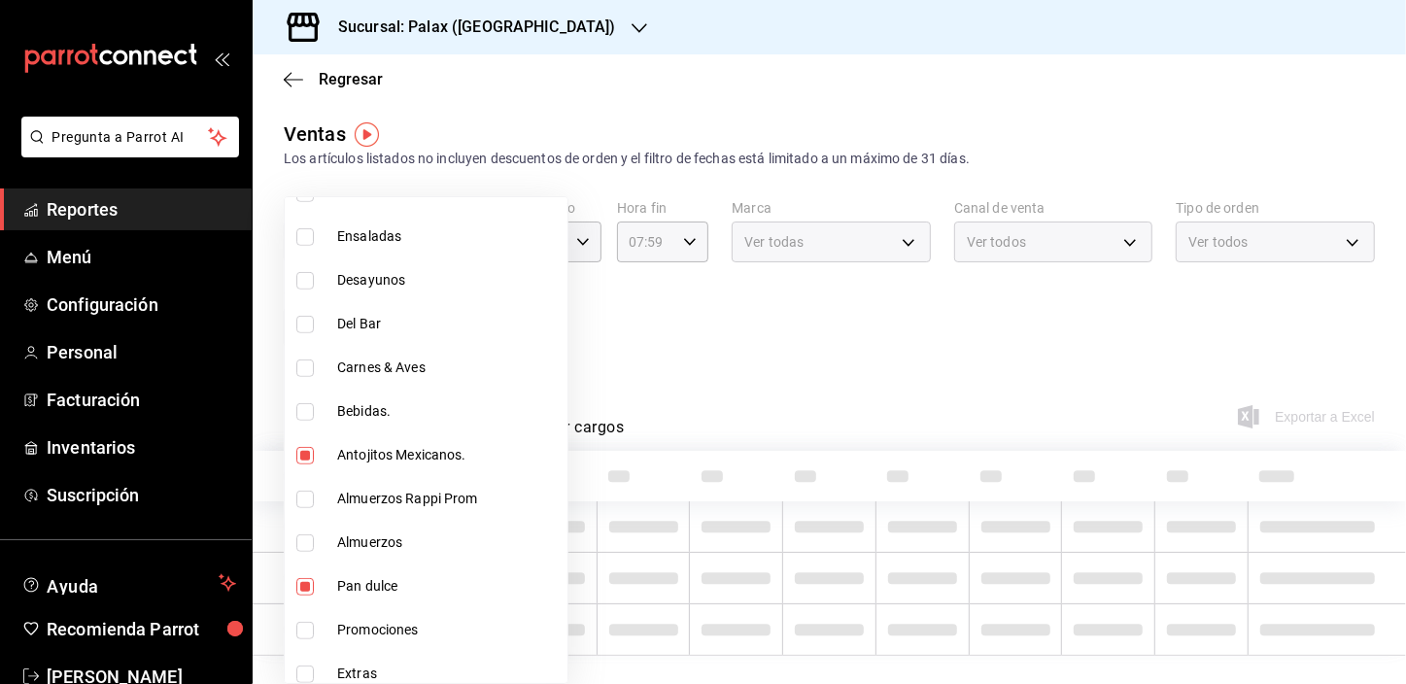
click at [299, 583] on input "checkbox" at bounding box center [304, 586] width 17 height 17
checkbox input "false"
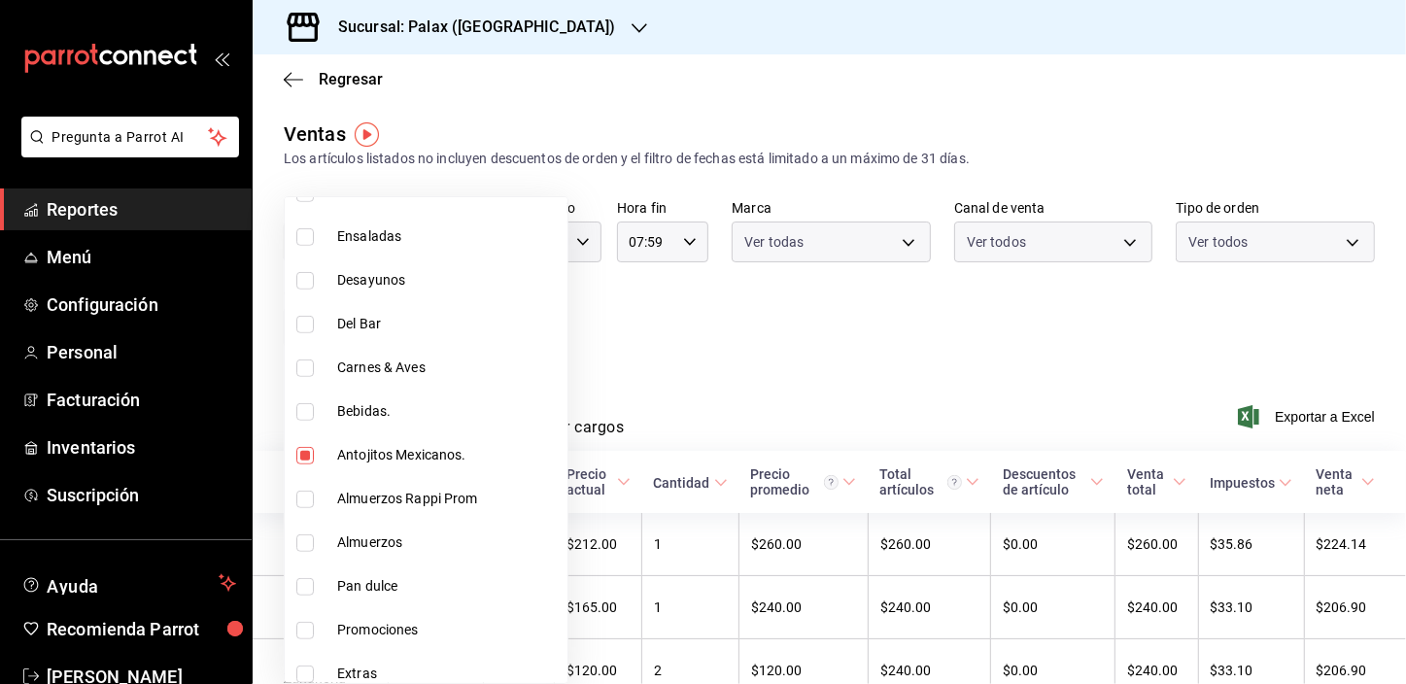
type input "4f2f0c23-db3d-4db8-ae30-dd709ccfaad2,835bae4d-00d1-4292-acff-d249e8f21cd4"
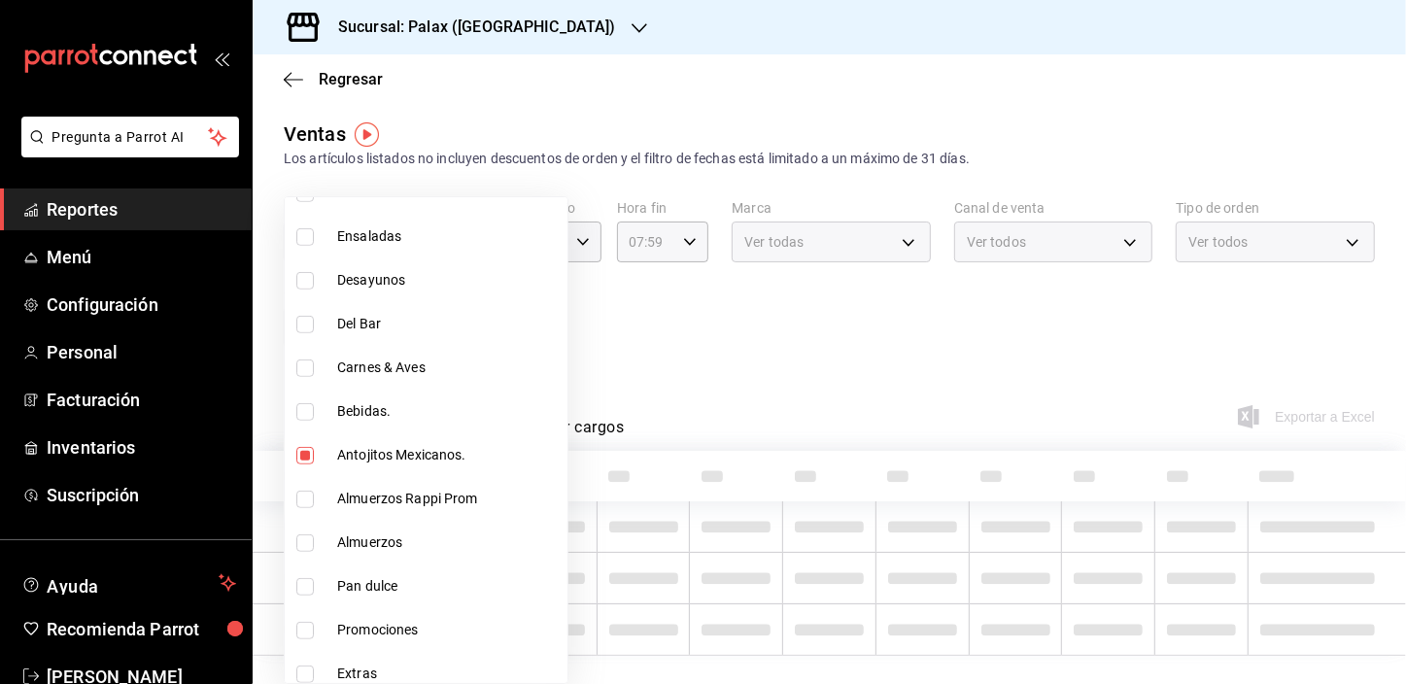
scroll to position [883, 0]
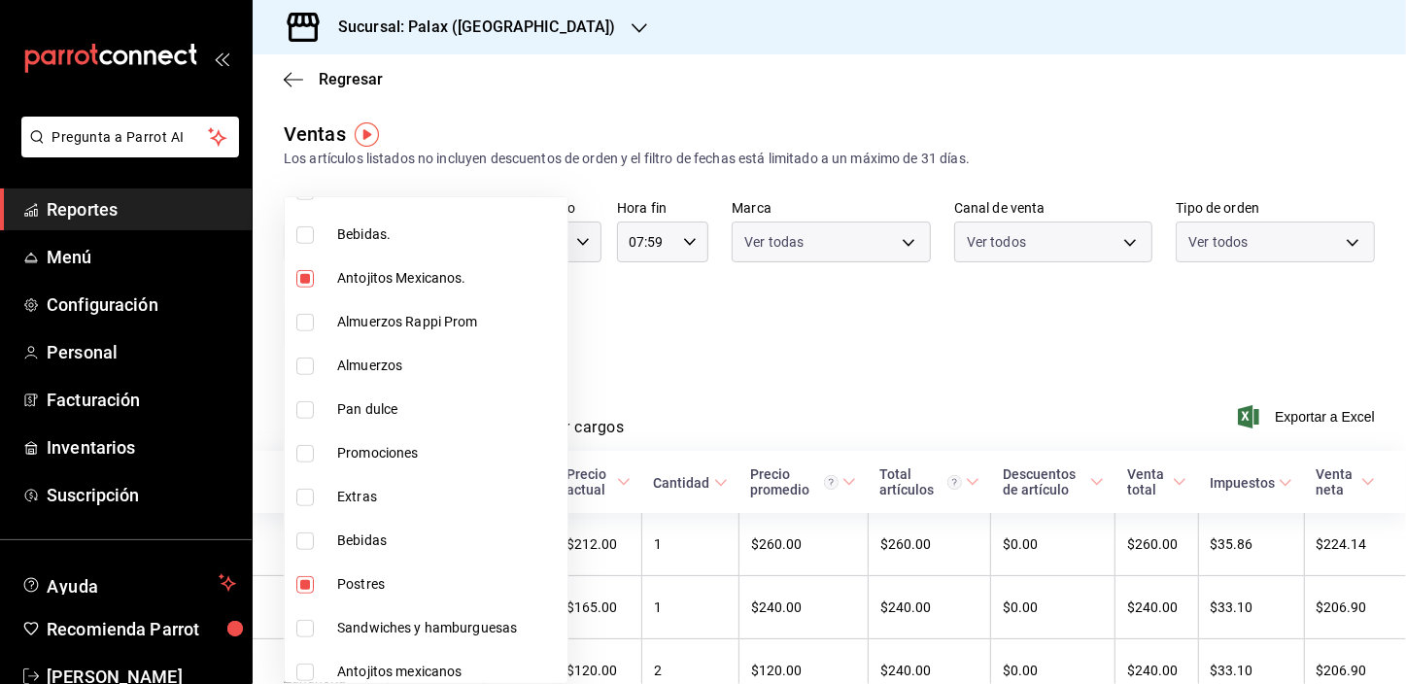
click at [301, 586] on input "checkbox" at bounding box center [304, 584] width 17 height 17
checkbox input "false"
type input "835bae4d-00d1-4292-acff-d249e8f21cd4"
click at [703, 340] on div at bounding box center [703, 342] width 1406 height 684
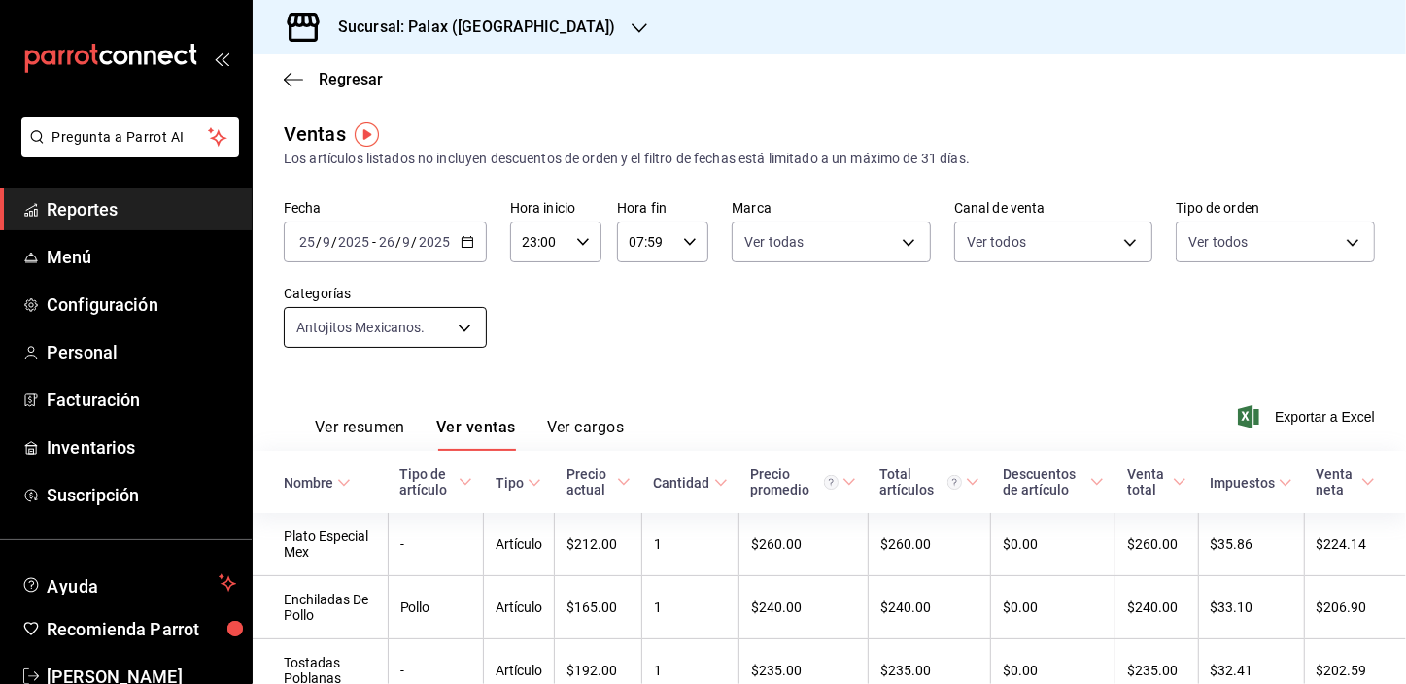
click at [457, 327] on body "Pregunta a Parrot AI Reportes Menú Configuración Personal Facturación Inventari…" at bounding box center [703, 342] width 1406 height 684
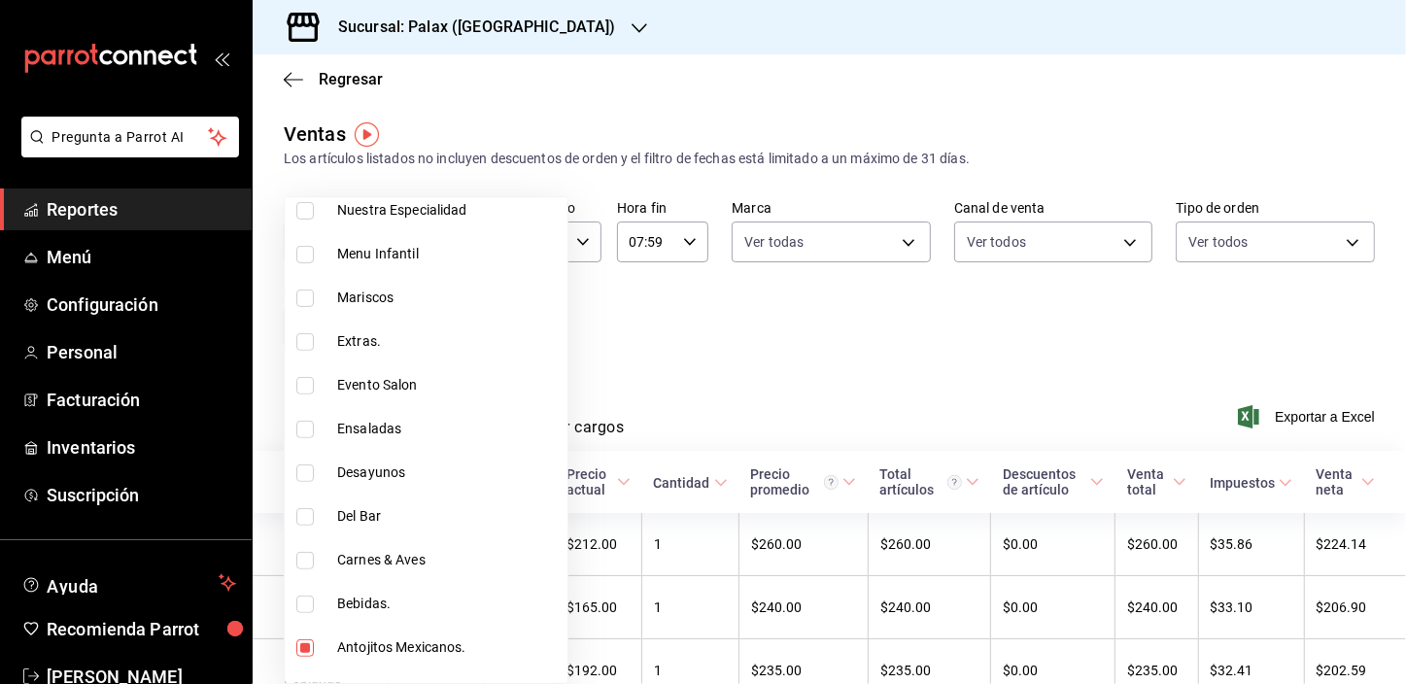
scroll to position [707, 0]
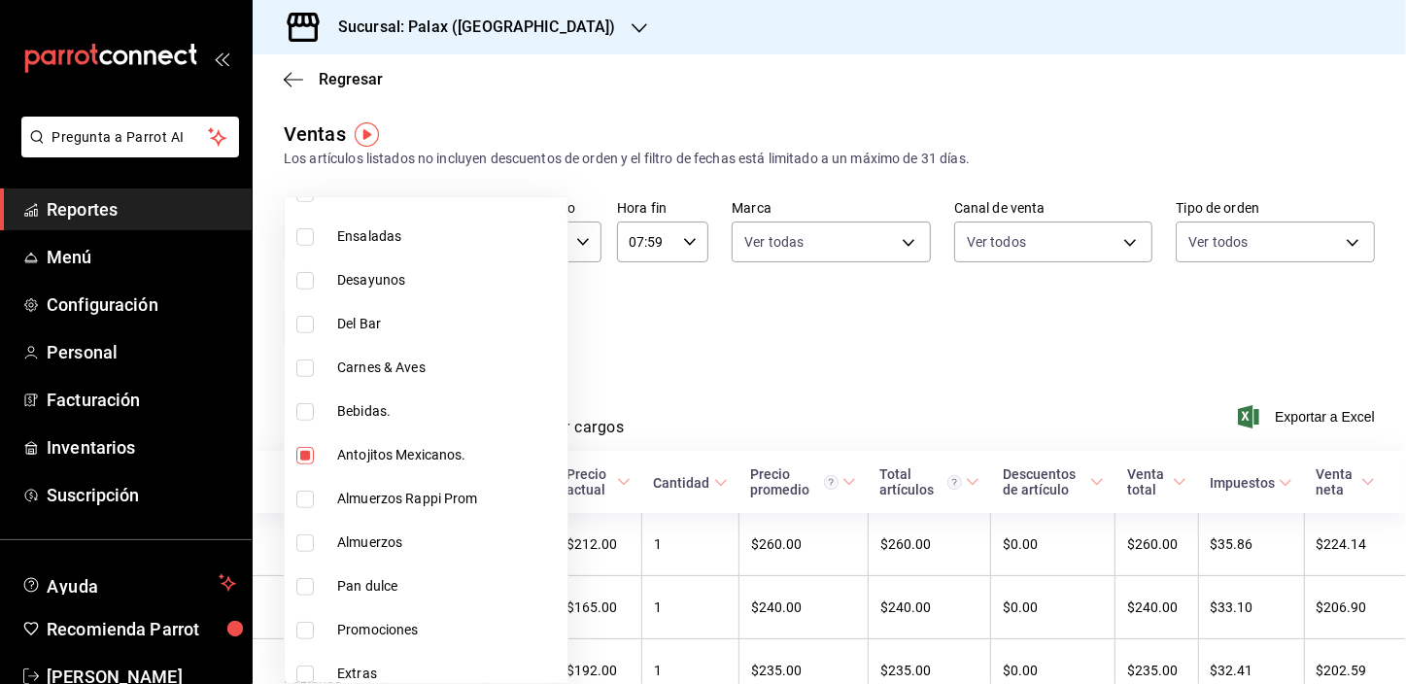
click at [300, 321] on input "checkbox" at bounding box center [304, 324] width 17 height 17
checkbox input "true"
type input "835bae4d-00d1-4292-acff-d249e8f21cd4,e5fa14e2-c7bb-4afd-b0cf-6d1a2447c4a1"
click at [303, 408] on input "checkbox" at bounding box center [304, 411] width 17 height 17
checkbox input "true"
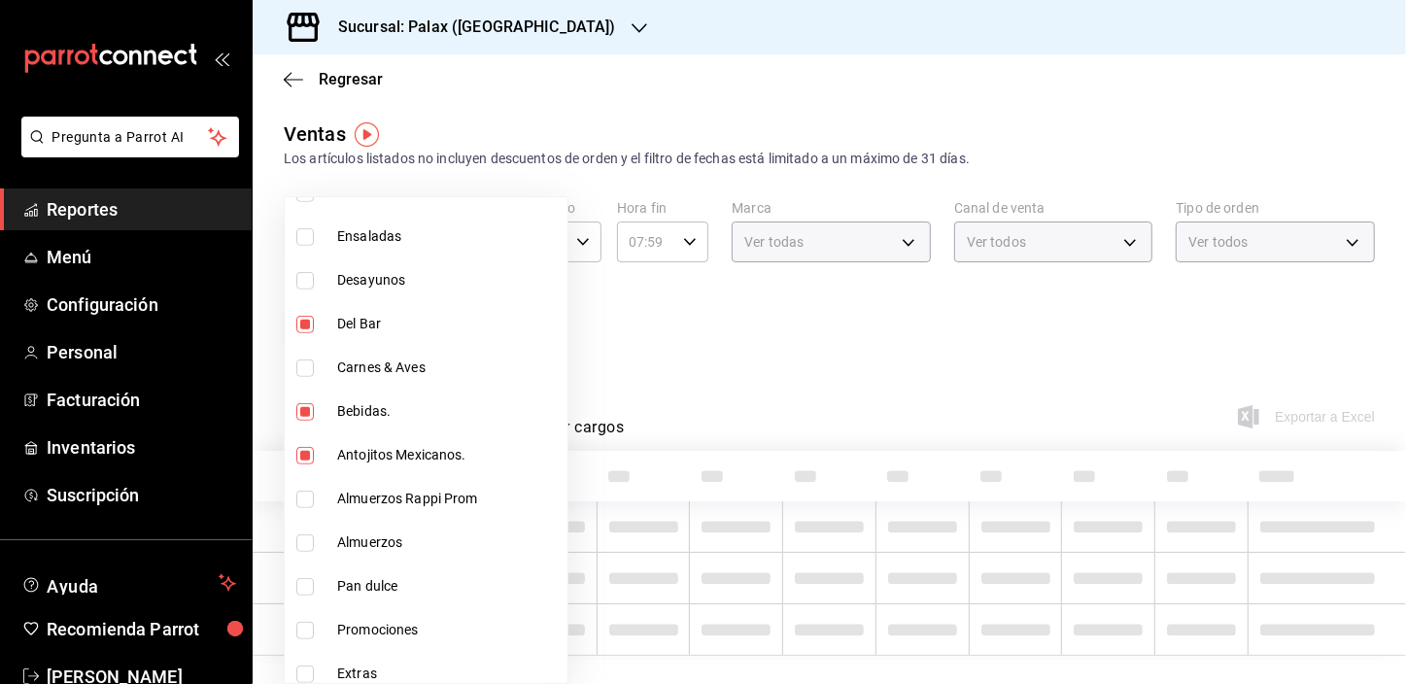
type input "835bae4d-00d1-4292-acff-d249e8f21cd4,e5fa14e2-c7bb-4afd-b0cf-6d1a2447c4a1,4b821…"
click at [308, 447] on input "checkbox" at bounding box center [304, 455] width 17 height 17
checkbox input "false"
type input "e5fa14e2-c7bb-4afd-b0cf-6d1a2447c4a1,4b82141e-e12f-4992-9202-ab169af21a46"
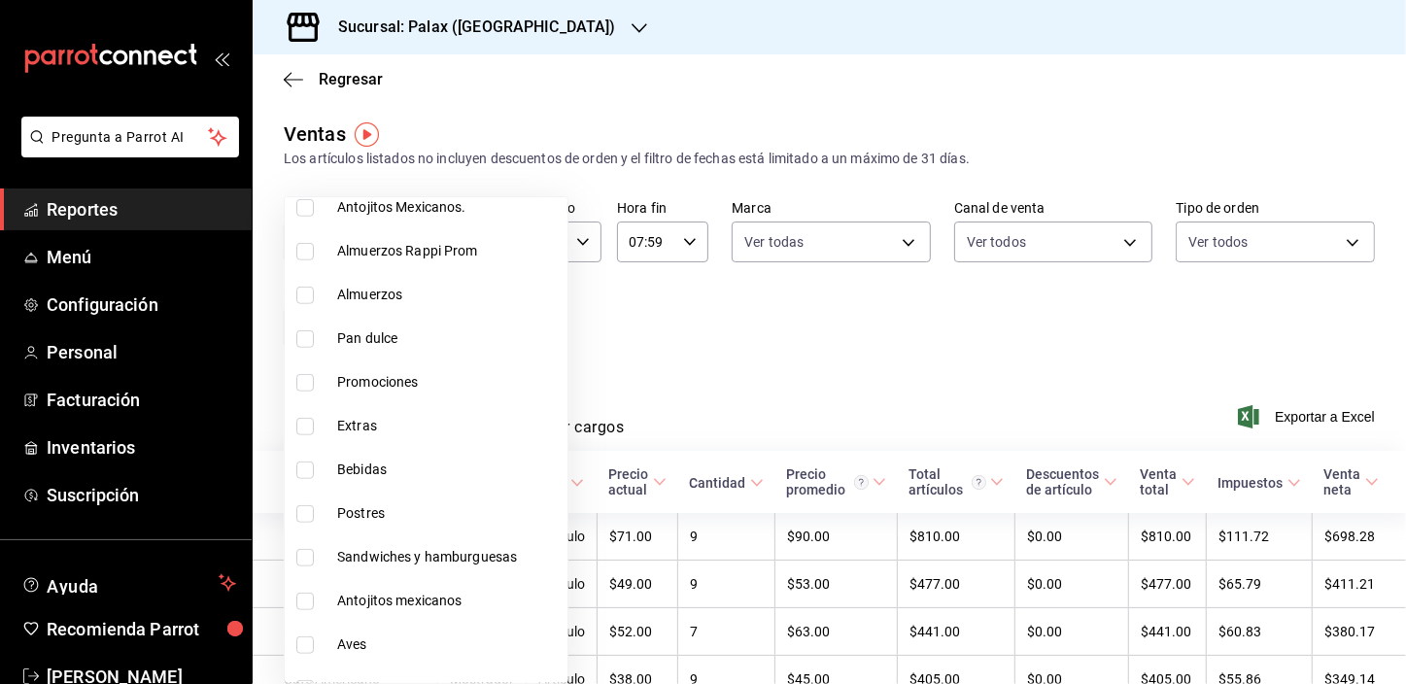
scroll to position [972, 0]
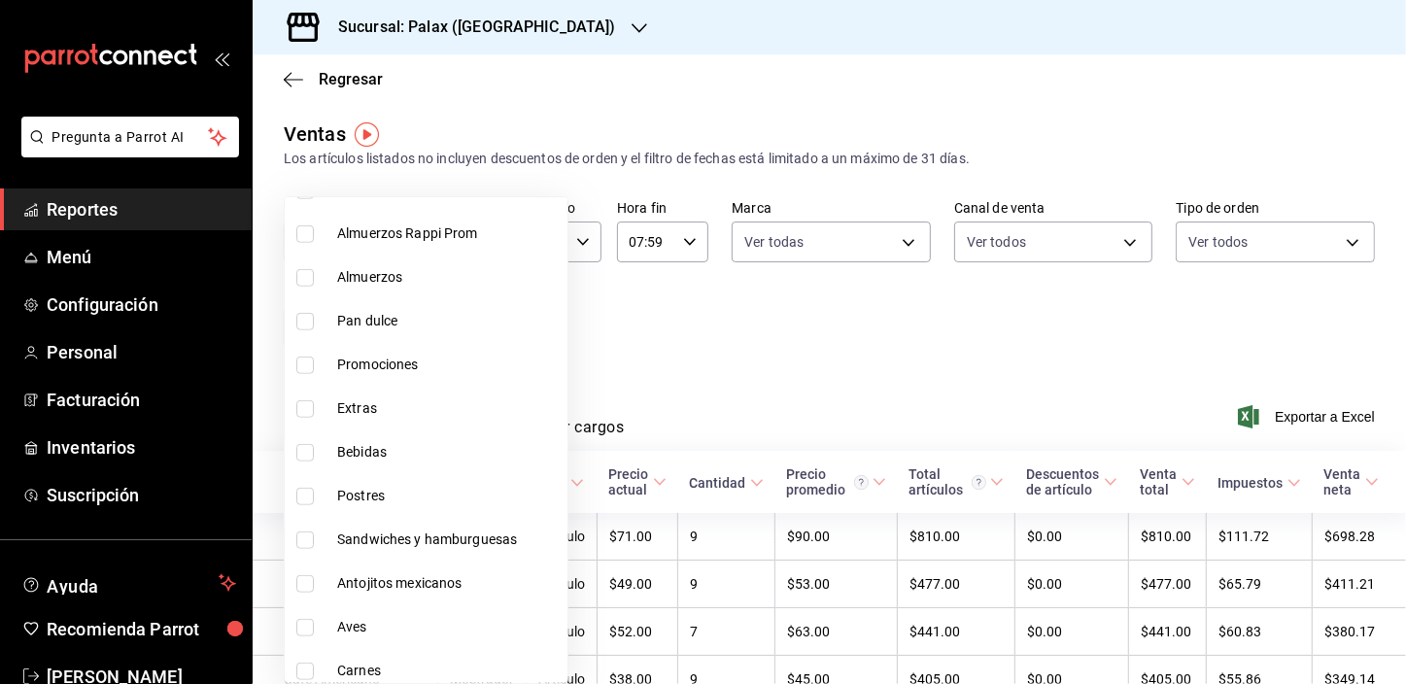
click at [301, 446] on input "checkbox" at bounding box center [304, 452] width 17 height 17
checkbox input "true"
type input "e5fa14e2-c7bb-4afd-b0cf-6d1a2447c4a1,4b82141e-e12f-4992-9202-ab169af21a46,298ad…"
click at [669, 315] on div at bounding box center [703, 342] width 1406 height 684
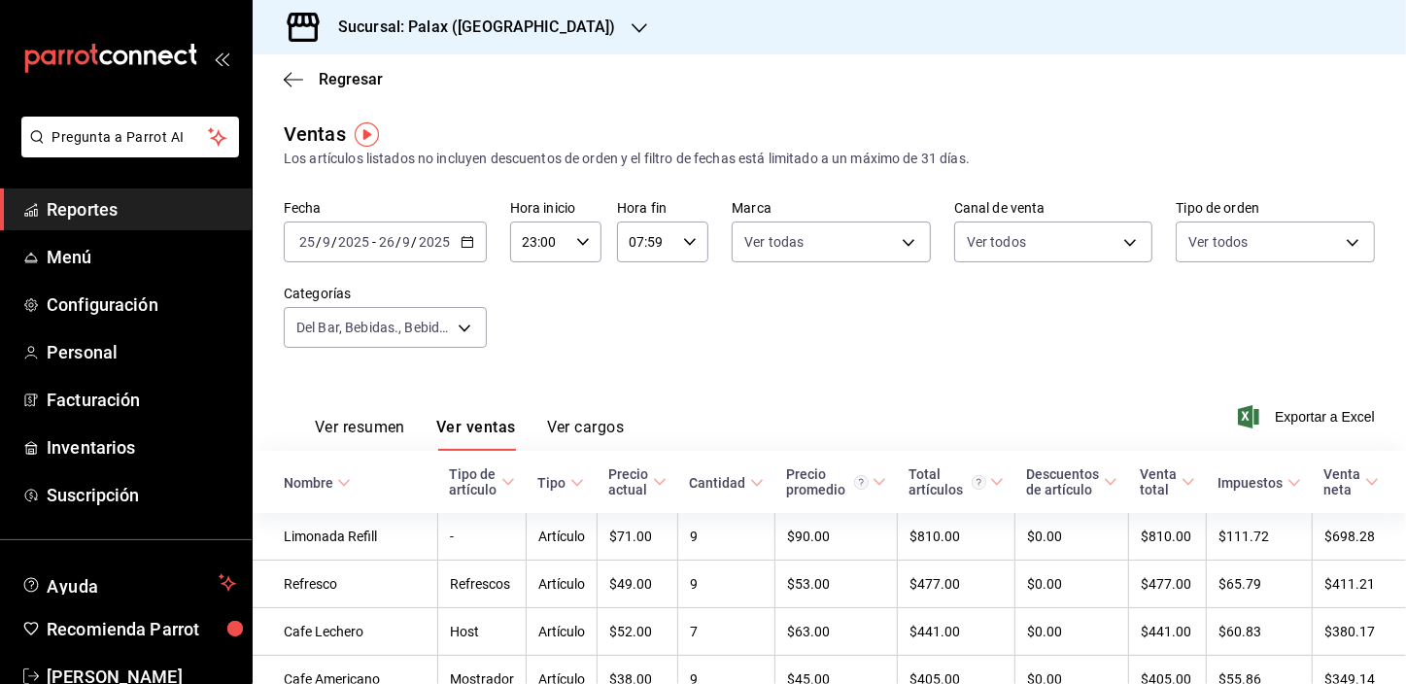
click at [487, 427] on button "Ver ventas" at bounding box center [476, 434] width 80 height 33
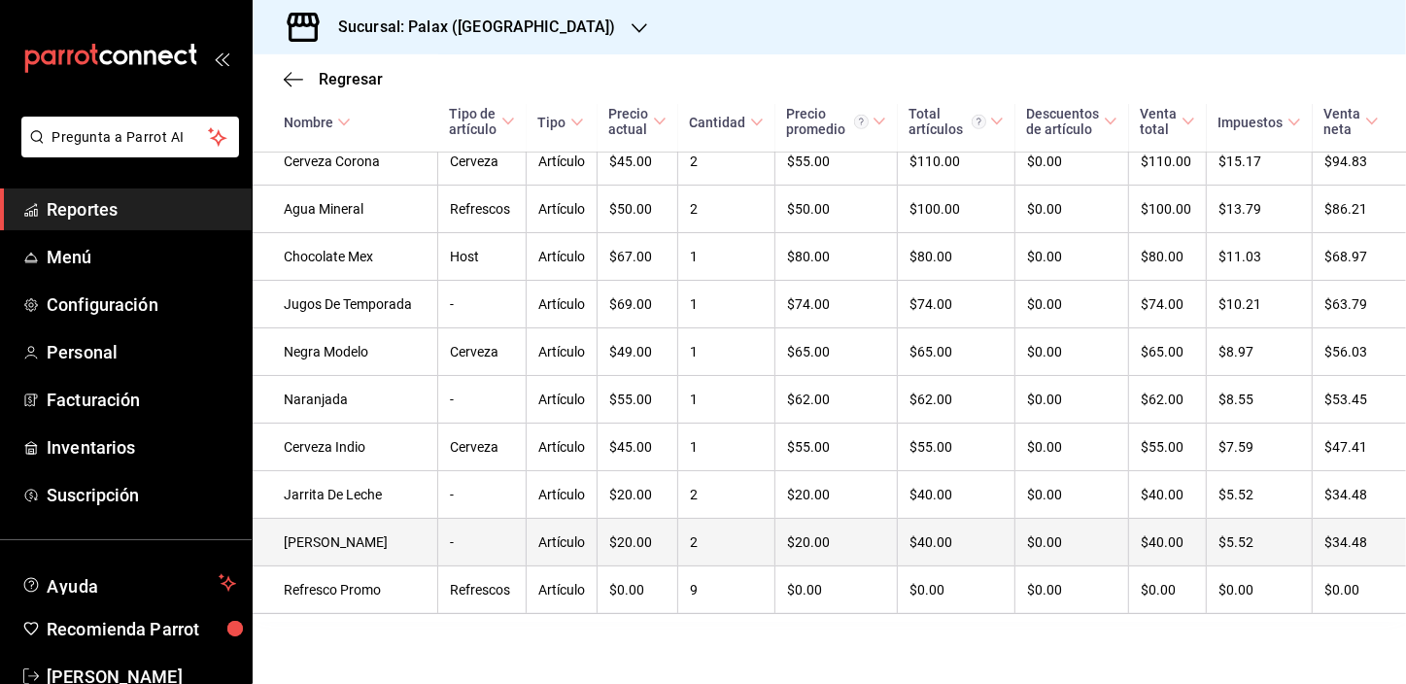
scroll to position [1245, 0]
